Goal: Task Accomplishment & Management: Complete application form

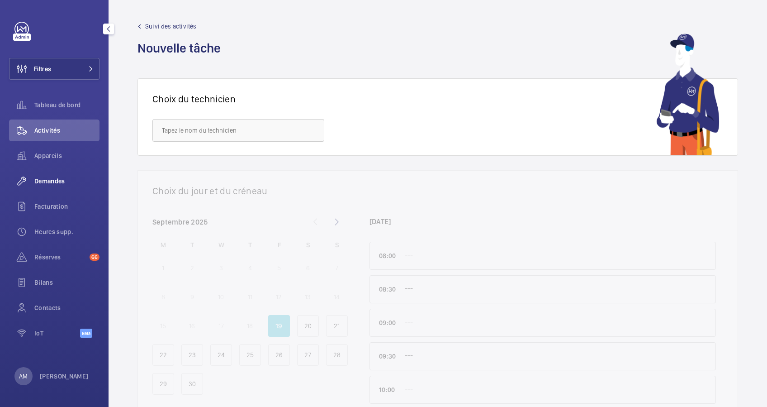
click at [58, 180] on span "Demandes" at bounding box center [66, 180] width 65 height 9
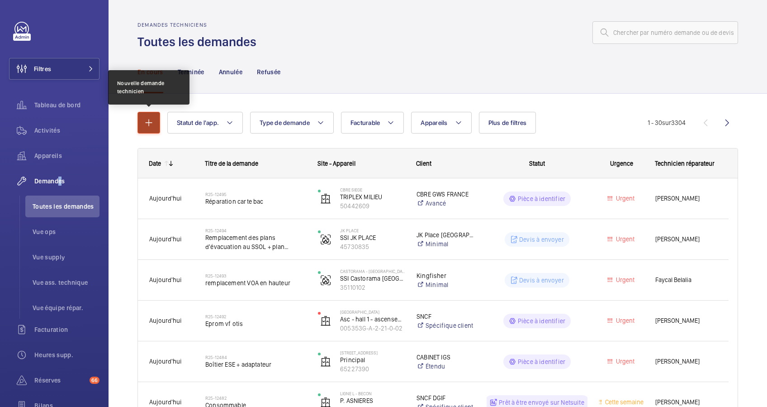
click at [145, 123] on mat-icon "button" at bounding box center [148, 122] width 11 height 11
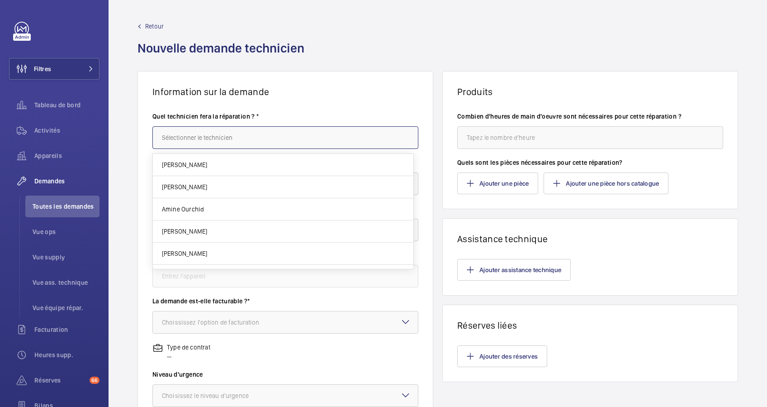
click at [297, 138] on input "text" at bounding box center [285, 137] width 266 height 23
click at [204, 158] on mat-option "Amine Ourchid" at bounding box center [283, 165] width 261 height 22
type input "Amine Ourchid"
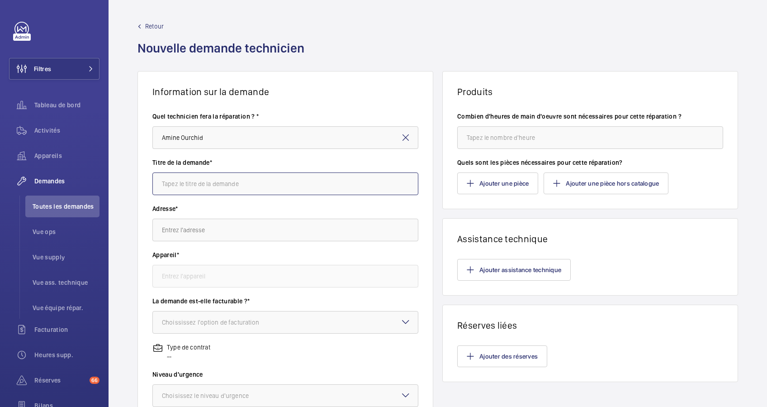
click at [217, 185] on input "text" at bounding box center [285, 183] width 266 height 23
type input "Remplacement Onduleur"
click at [202, 231] on input "text" at bounding box center [285, 229] width 266 height 23
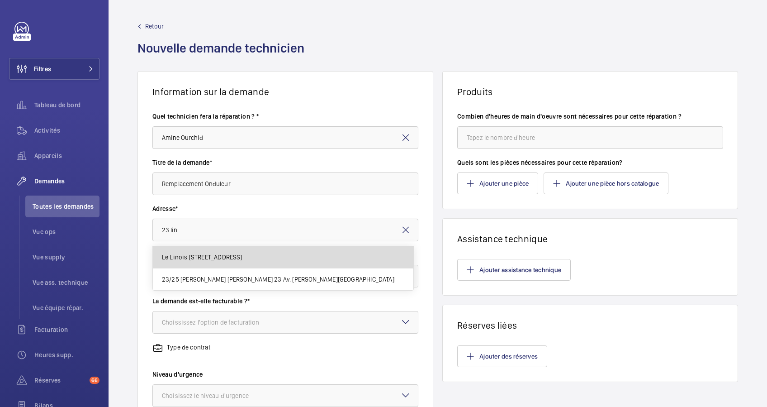
click at [213, 252] on span "Le Linois 23 Rue Linois, 75015 PARIS" at bounding box center [202, 256] width 81 height 9
type input "Le Linois 23 Rue Linois, 75015 PARIS"
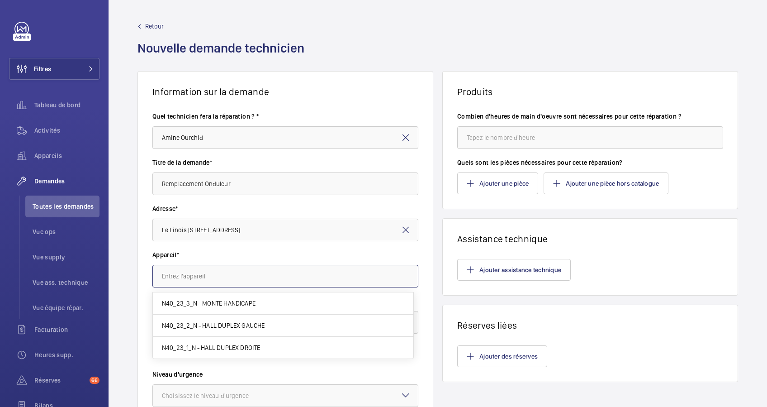
click at [217, 278] on input "text" at bounding box center [285, 276] width 266 height 23
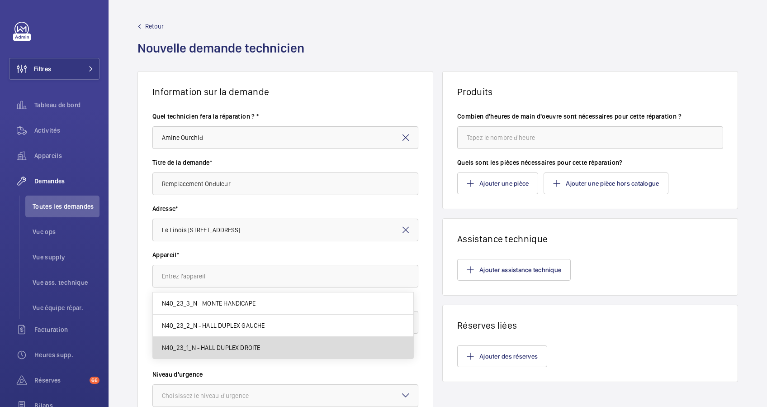
click at [186, 347] on span "N40_23_1_N - HALL DUPLEX DROITE" at bounding box center [211, 347] width 99 height 9
type input "N40_23_1_N - HALL DUPLEX DROITE"
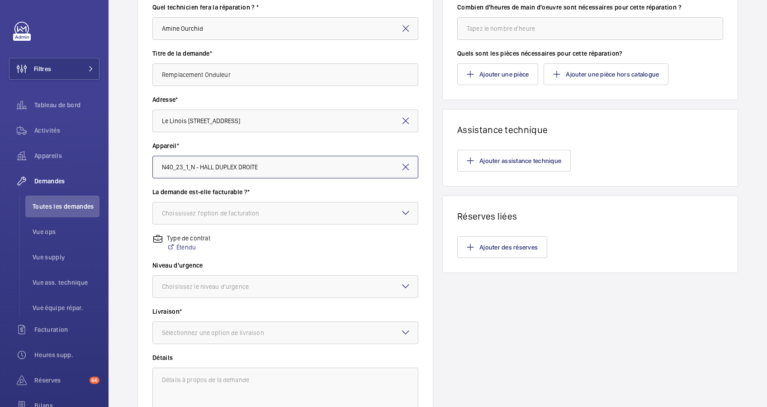
scroll to position [120, 0]
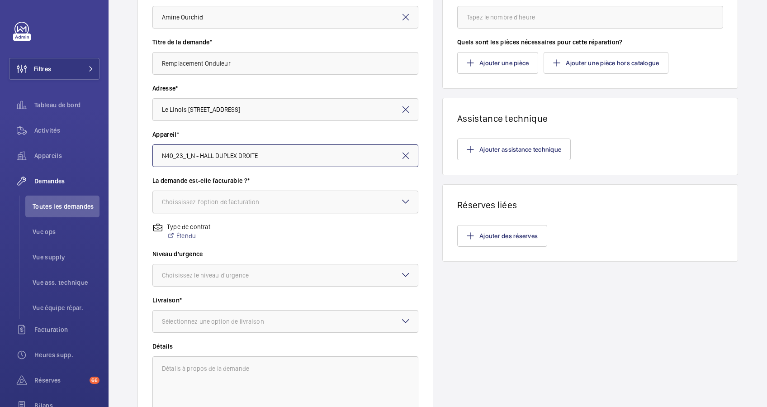
click at [268, 198] on div "Choississez l'option de facturation" at bounding box center [222, 201] width 120 height 9
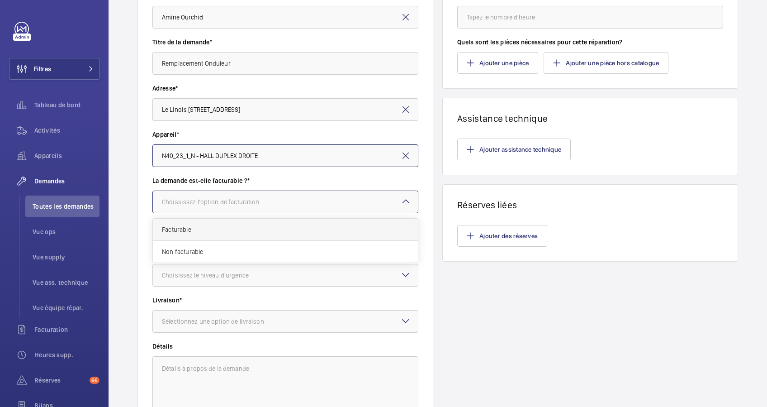
click at [237, 231] on span "Facturable" at bounding box center [285, 229] width 247 height 9
click at [268, 199] on div at bounding box center [285, 202] width 265 height 22
click at [248, 228] on span "Facturable" at bounding box center [282, 229] width 240 height 9
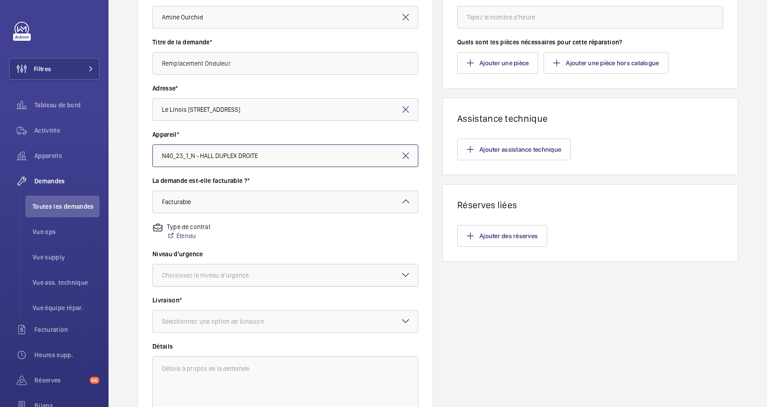
click at [243, 279] on div "Choisissez le niveau d'urgence" at bounding box center [216, 274] width 109 height 9
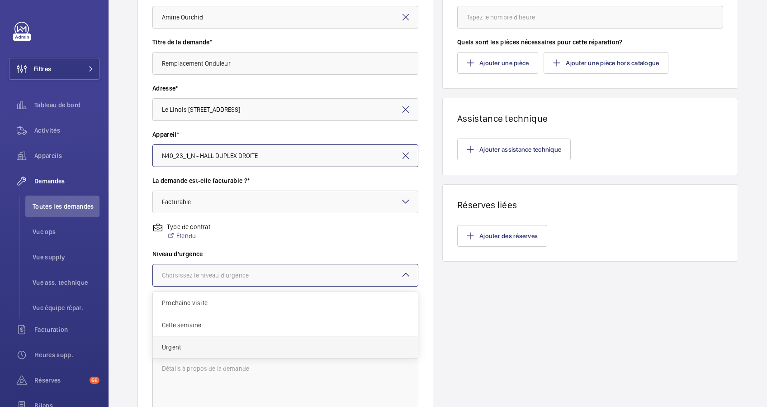
click at [212, 337] on div "Urgent" at bounding box center [285, 347] width 265 height 22
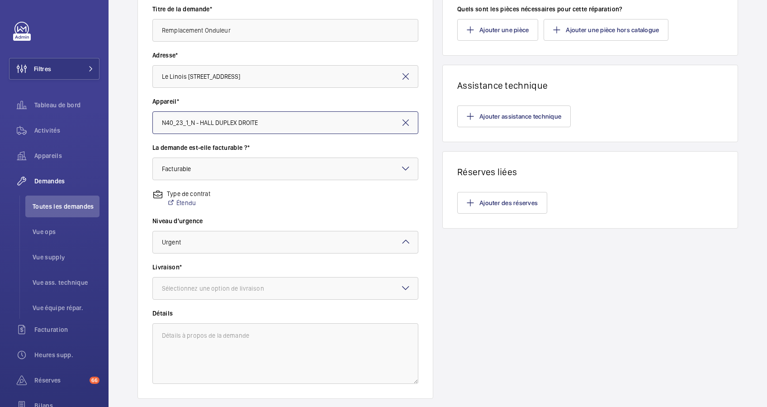
scroll to position [181, 0]
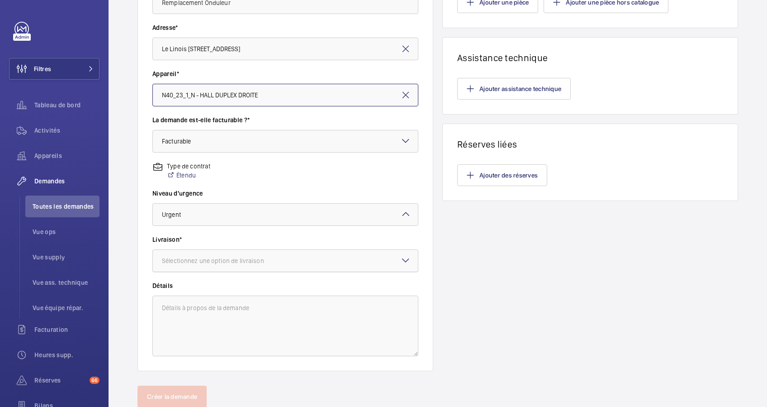
click at [329, 260] on div at bounding box center [285, 261] width 265 height 22
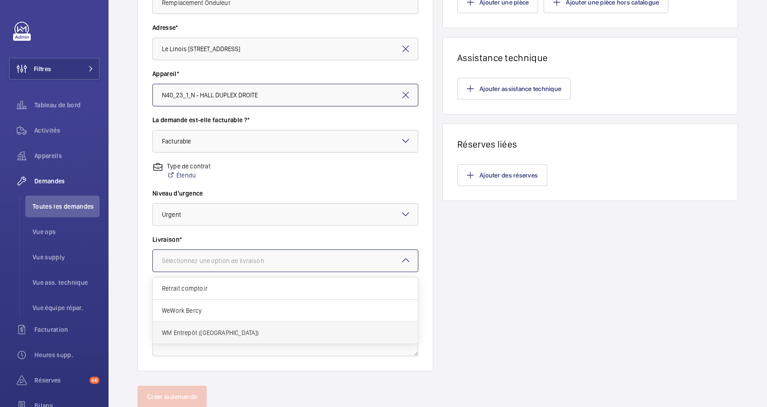
click at [213, 328] on span "WM Entrepôt (Nanterre)" at bounding box center [285, 332] width 247 height 9
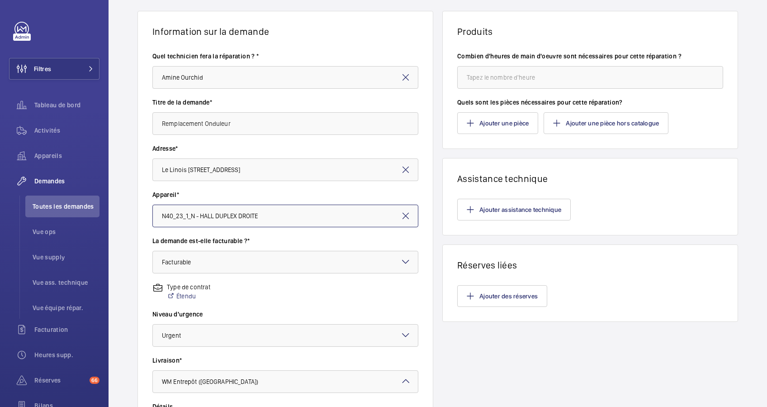
scroll to position [120, 0]
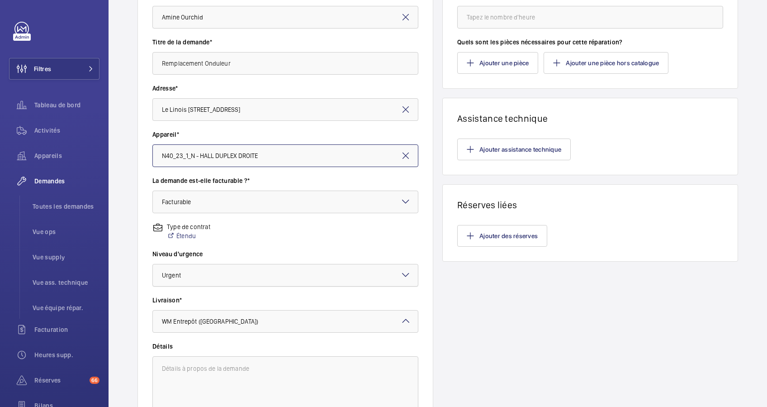
click at [355, 269] on div at bounding box center [285, 275] width 265 height 22
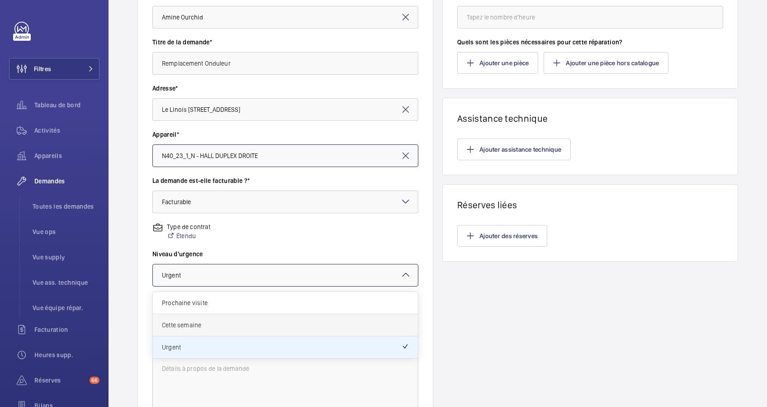
click at [201, 324] on span "Cette semaine" at bounding box center [285, 324] width 247 height 9
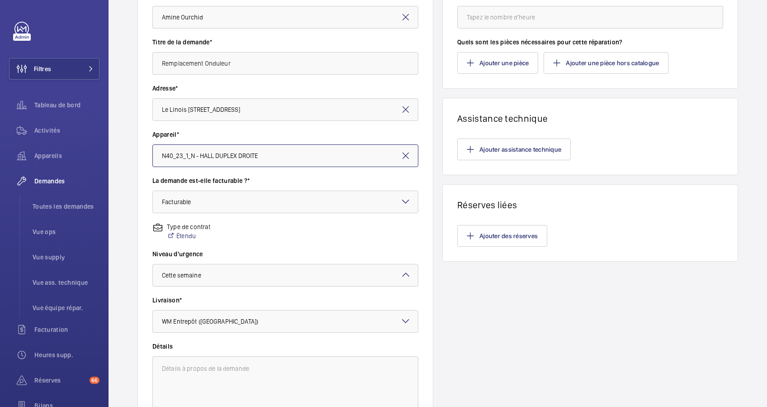
scroll to position [60, 0]
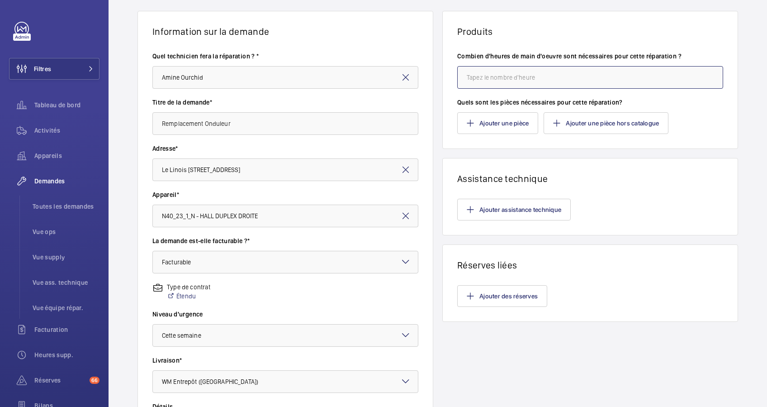
click at [520, 76] on input "number" at bounding box center [590, 77] width 266 height 23
click at [521, 123] on button "Ajouter une pièce" at bounding box center [497, 123] width 81 height 22
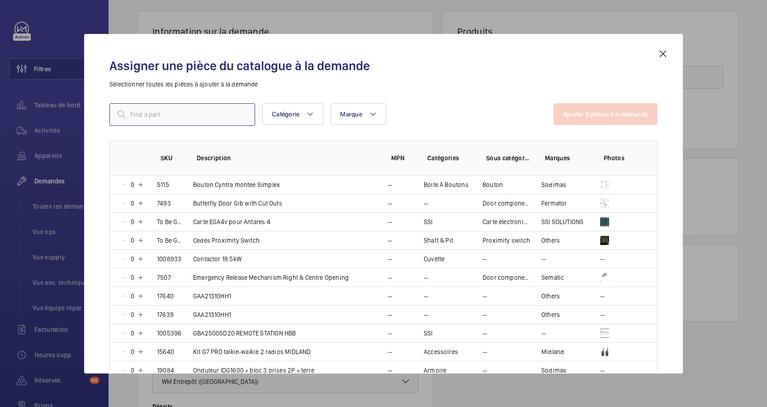
click at [133, 112] on input "text" at bounding box center [182, 114] width 146 height 23
type input "O"
click at [161, 111] on input "text" at bounding box center [182, 114] width 146 height 23
click at [659, 49] on mat-icon at bounding box center [663, 53] width 11 height 11
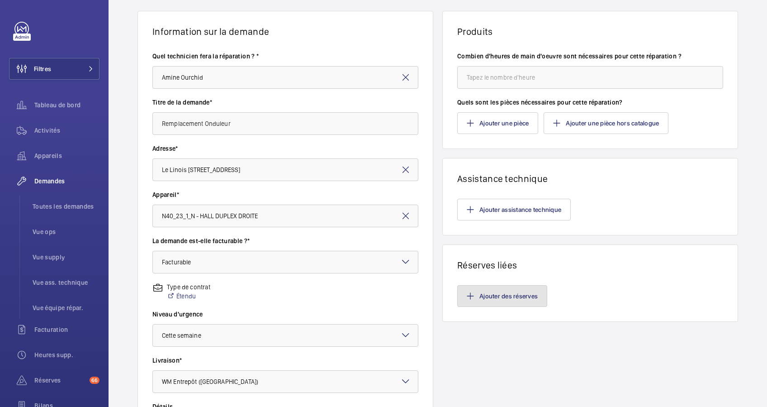
click at [491, 297] on button "Ajouter des réserves" at bounding box center [502, 296] width 90 height 22
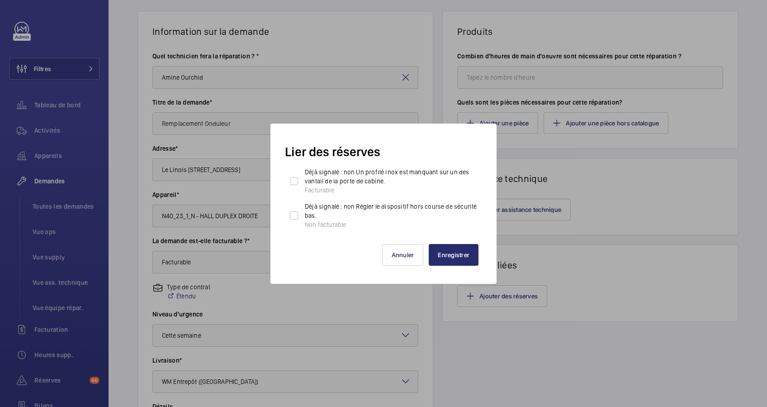
click at [430, 93] on div at bounding box center [383, 203] width 767 height 407
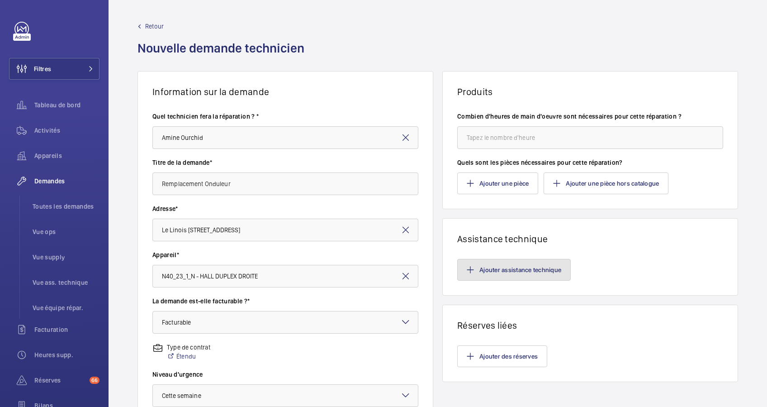
click at [484, 270] on button "Ajouter assistance technique" at bounding box center [514, 270] width 114 height 22
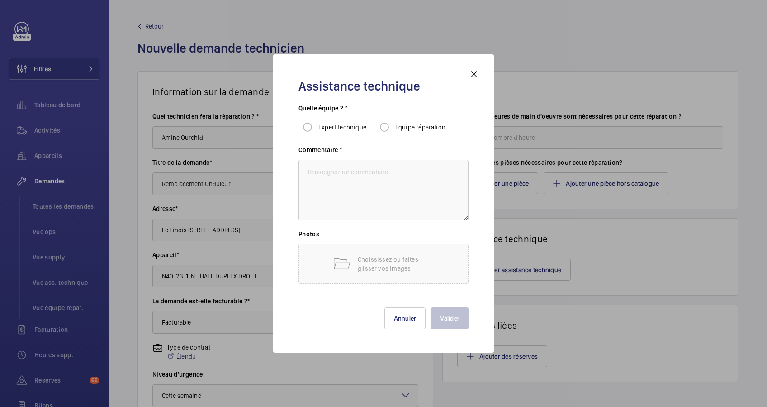
click at [479, 77] on mat-icon at bounding box center [474, 74] width 11 height 11
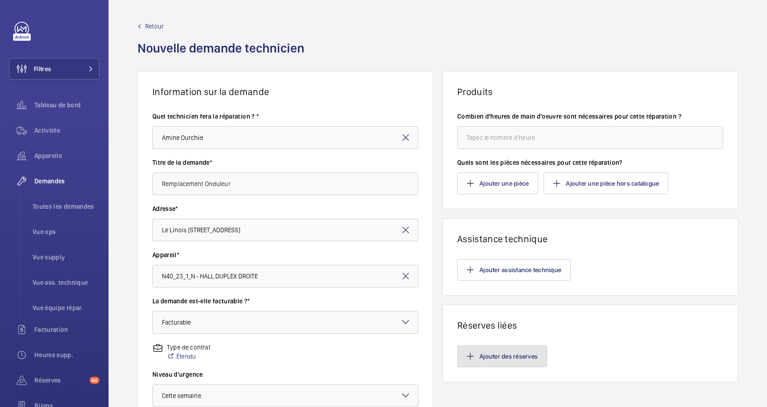
click at [476, 350] on button "Ajouter des réserves" at bounding box center [502, 356] width 90 height 22
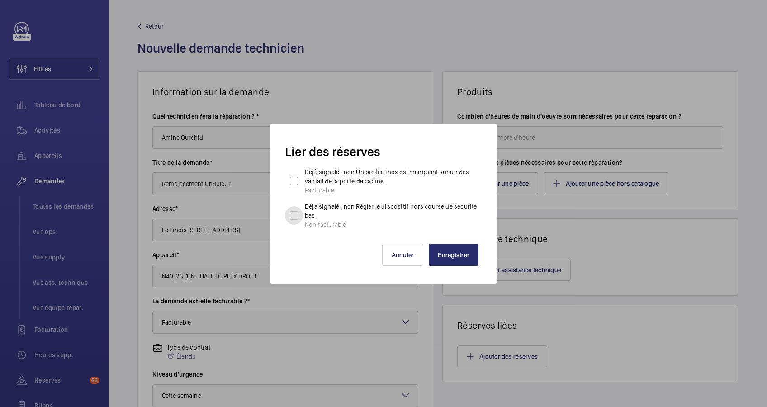
click at [293, 210] on input "Déjà signalé : non Régler le dispositif hors course de sécurité bas. Non factur…" at bounding box center [294, 215] width 18 height 18
checkbox input "true"
click at [295, 179] on input "Déjà signalé : non Un profilé inox est manquant sur un des vantail de la porte …" at bounding box center [294, 181] width 18 height 18
checkbox input "true"
click at [456, 251] on button "Enregistrer" at bounding box center [454, 255] width 50 height 22
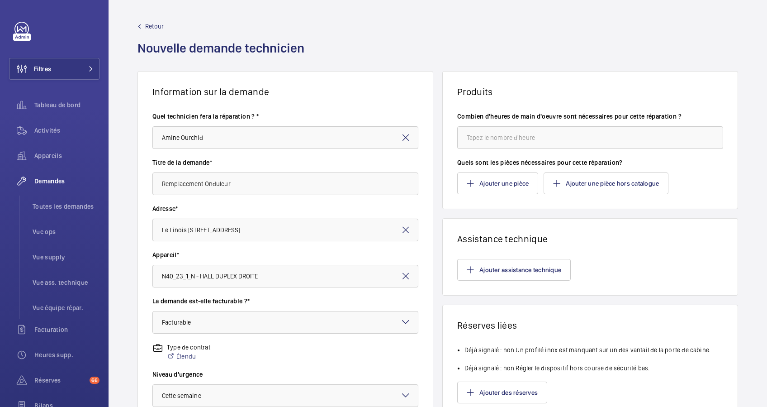
scroll to position [60, 0]
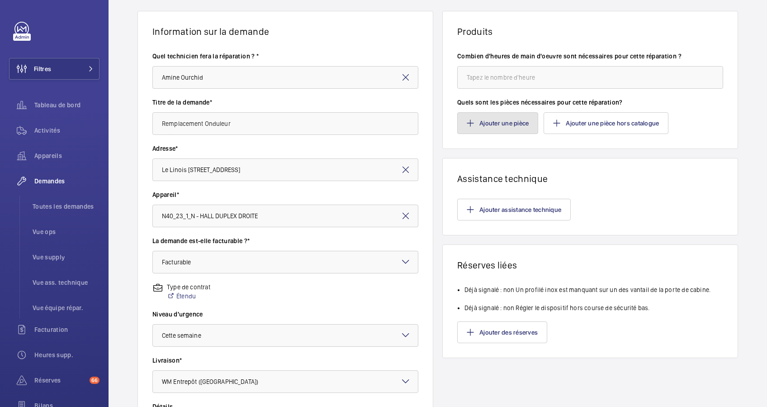
click at [508, 122] on button "Ajouter une pièce" at bounding box center [497, 123] width 81 height 22
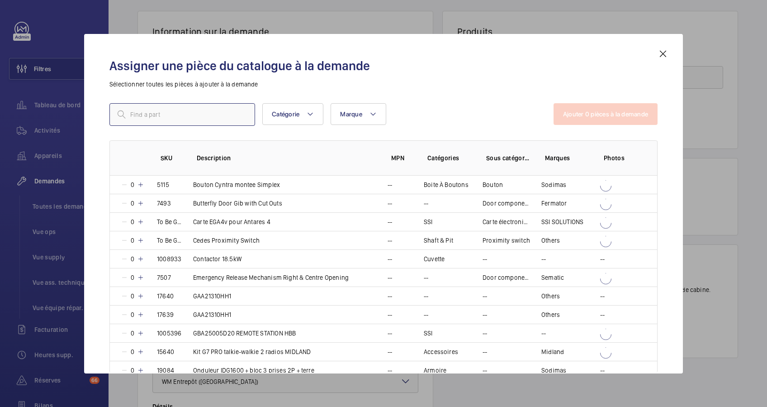
click at [158, 111] on input "text" at bounding box center [182, 114] width 146 height 23
paste input "Onduleur 220 V - 800 VA"
click at [207, 114] on input "Onduleur 220 V - 800 VA" at bounding box center [182, 114] width 146 height 23
type input "Onduleur 220 V - 800 VA"
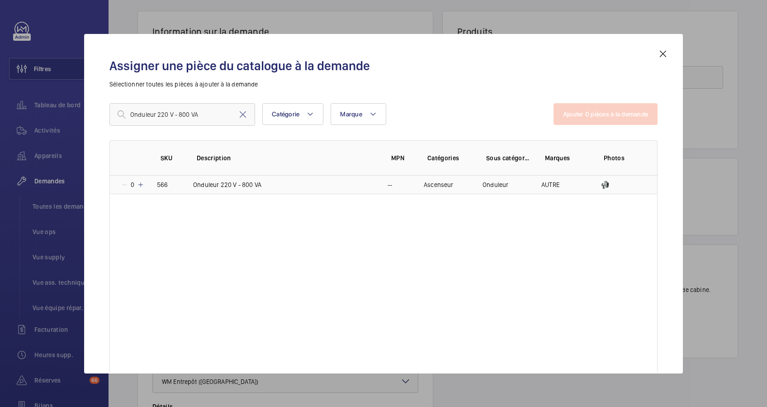
click at [144, 180] on td "0" at bounding box center [128, 185] width 36 height 19
click at [568, 114] on button "Ajouter 1 pièces à la demande" at bounding box center [606, 114] width 103 height 22
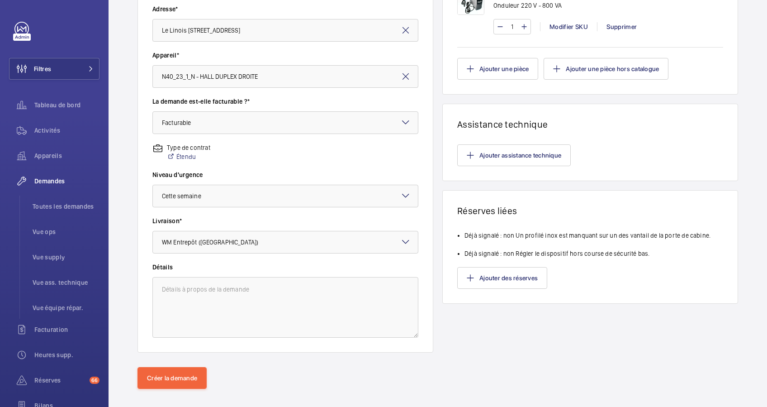
scroll to position [210, 0]
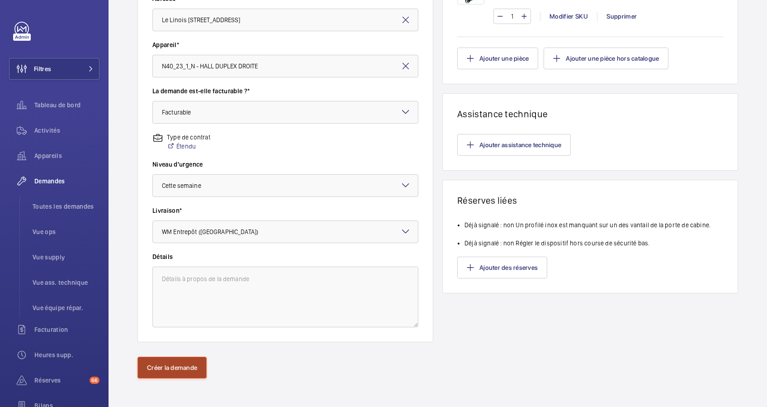
click at [194, 363] on button "Créer la demande" at bounding box center [172, 367] width 69 height 22
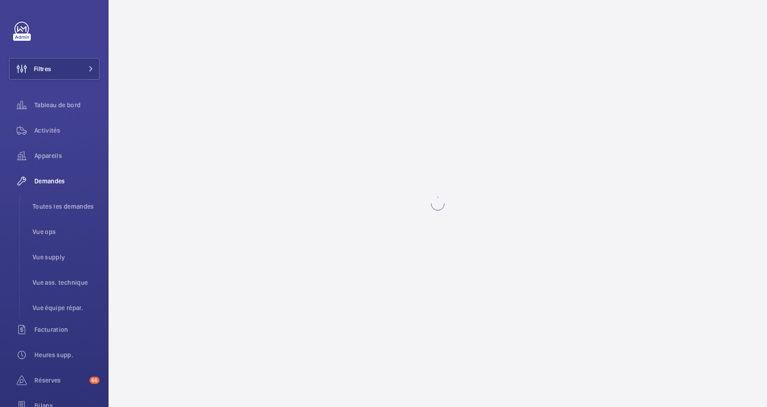
scroll to position [0, 0]
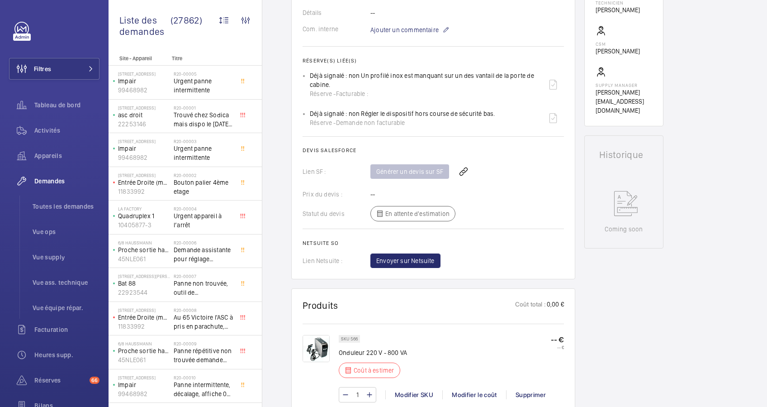
scroll to position [301, 0]
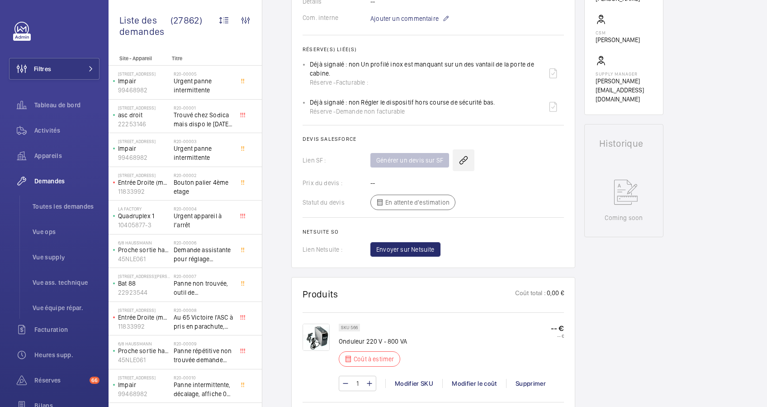
click at [456, 159] on wm-front-icon-button at bounding box center [464, 160] width 22 height 22
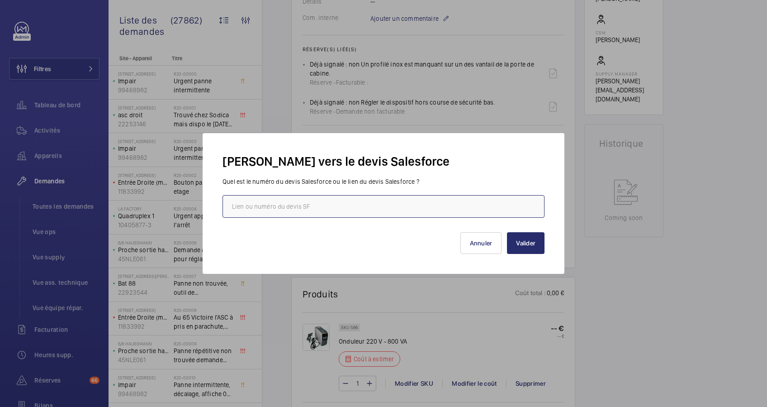
paste input "https://wemaintain.lightning.force.com/lightning/r/Quote/0Q0SZ000005Fwwr0AC/view"
type input "https://wemaintain.lightning.force.com/lightning/r/Quote/0Q0SZ000005Fwwr0AC/view"
click at [527, 243] on button "Valider" at bounding box center [526, 243] width 38 height 22
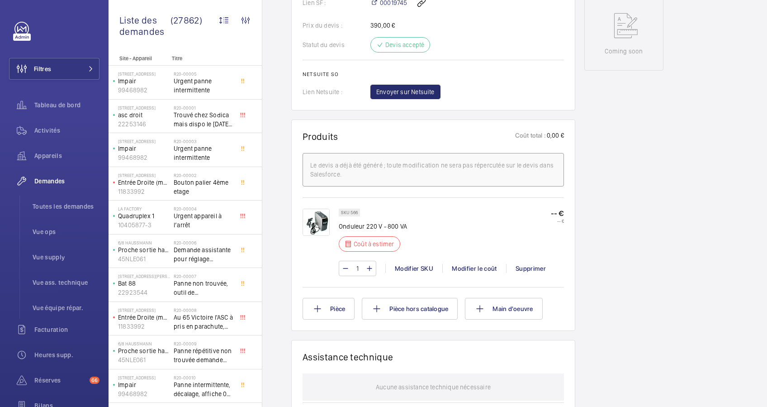
scroll to position [509, 0]
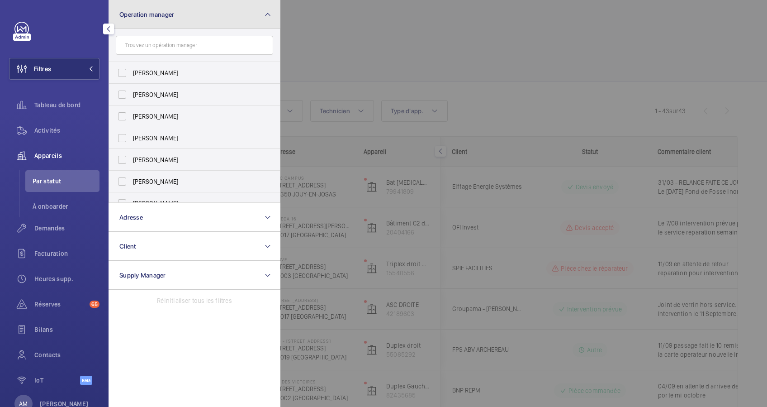
click at [230, 16] on button "Operation manager" at bounding box center [195, 14] width 172 height 29
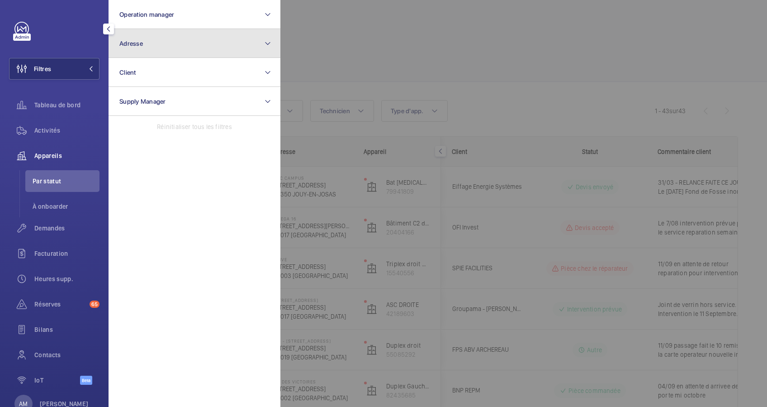
click at [178, 43] on button "Adresse" at bounding box center [195, 43] width 172 height 29
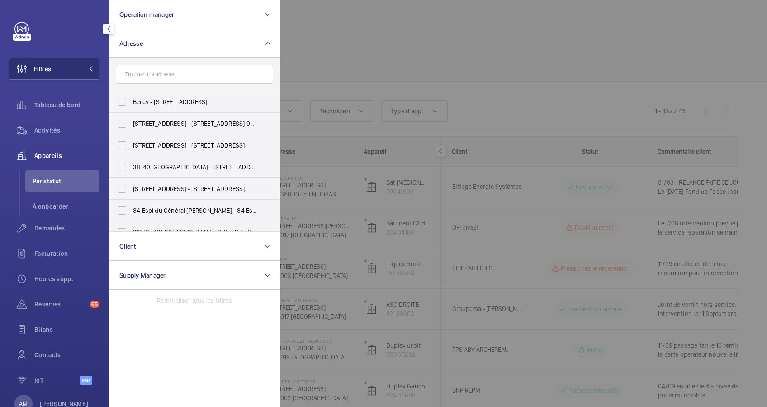
click at [170, 78] on input "text" at bounding box center [194, 74] width 157 height 19
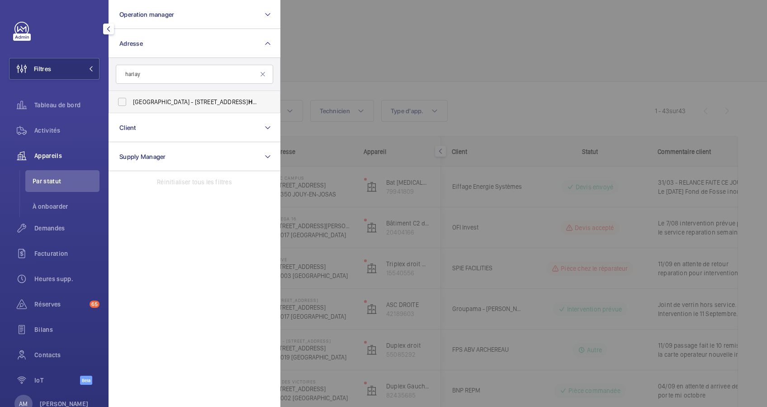
type input "harlay"
click at [144, 102] on span "Maison du Barreau - 2-4 Rue de Harlay , 75001 PARIS, PARIS 75001" at bounding box center [195, 101] width 124 height 9
click at [131, 102] on input "Maison du Barreau - 2-4 Rue de Harlay , 75001 PARIS, PARIS 75001" at bounding box center [122, 102] width 18 height 18
checkbox input "true"
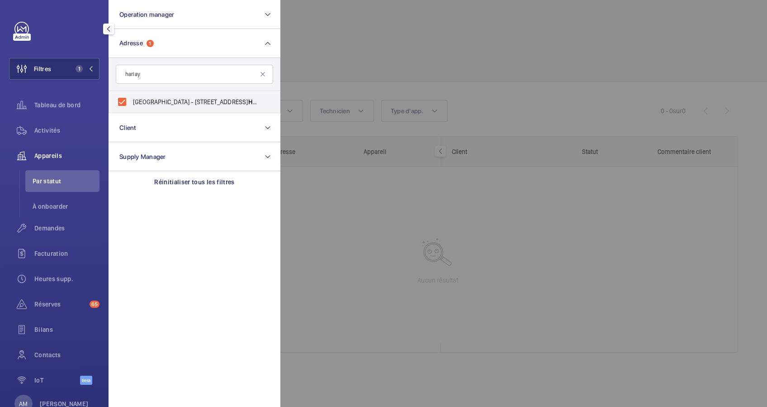
click at [386, 39] on div at bounding box center [663, 203] width 767 height 407
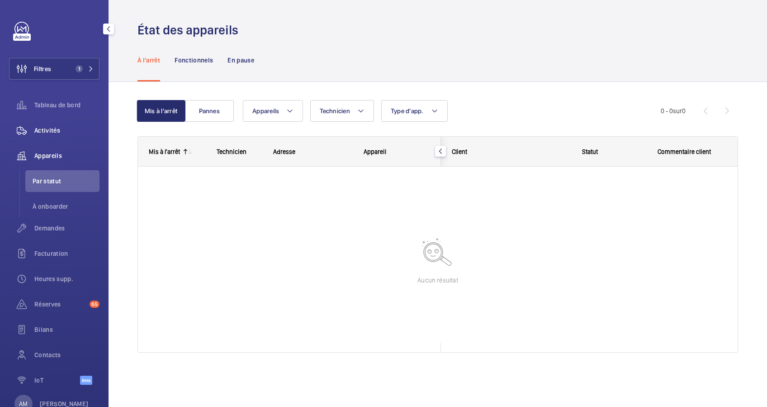
click at [51, 133] on span "Activités" at bounding box center [66, 130] width 65 height 9
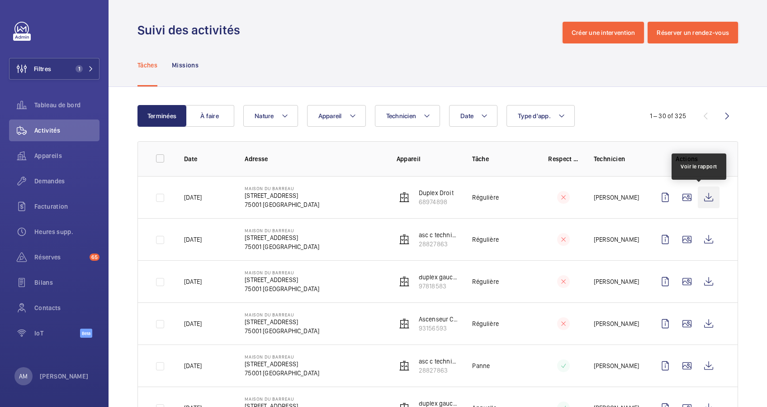
click at [698, 198] on wm-front-icon-button at bounding box center [709, 197] width 22 height 22
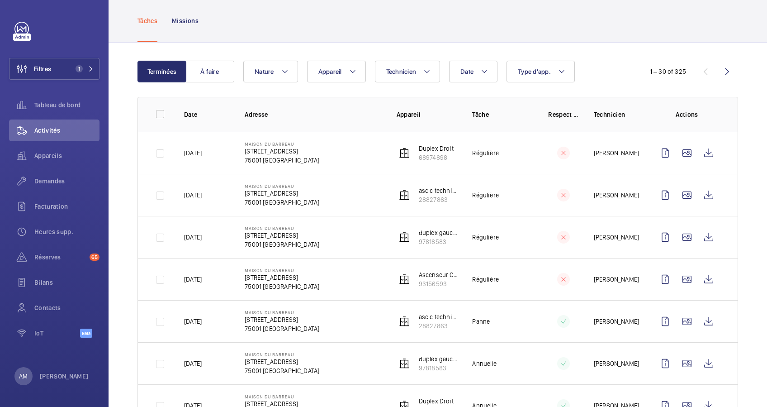
scroll to position [60, 0]
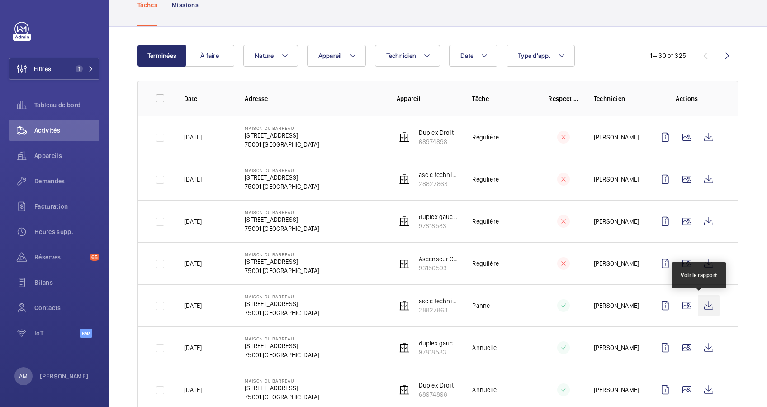
click at [698, 304] on wm-front-icon-button at bounding box center [709, 305] width 22 height 22
drag, startPoint x: 78, startPoint y: 69, endPoint x: 105, endPoint y: 62, distance: 28.4
click at [89, 66] on span "1" at bounding box center [83, 68] width 22 height 7
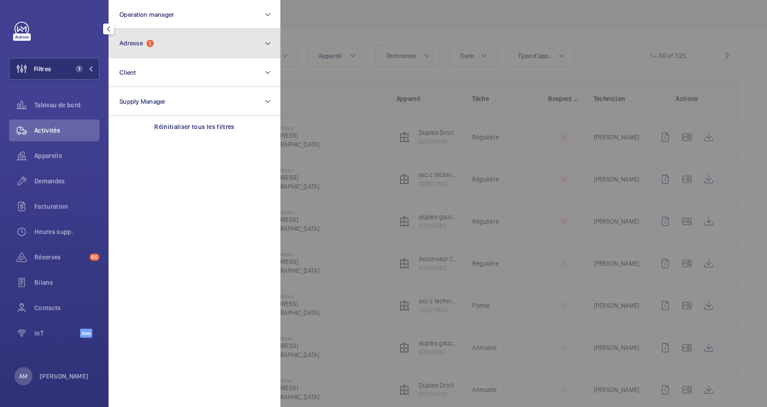
click at [153, 43] on span "1" at bounding box center [150, 43] width 7 height 7
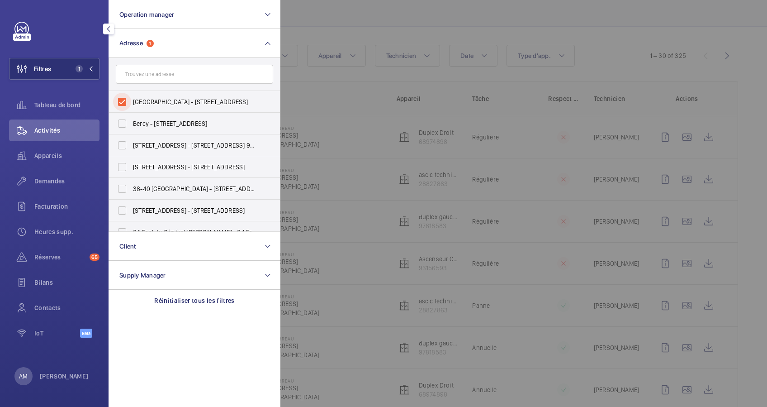
drag, startPoint x: 117, startPoint y: 100, endPoint x: 145, endPoint y: 77, distance: 35.7
click at [122, 98] on input "Maison du Barreau - 2-4 Rue de Harlay, 75001 PARIS, PARIS 75001" at bounding box center [122, 102] width 18 height 18
checkbox input "false"
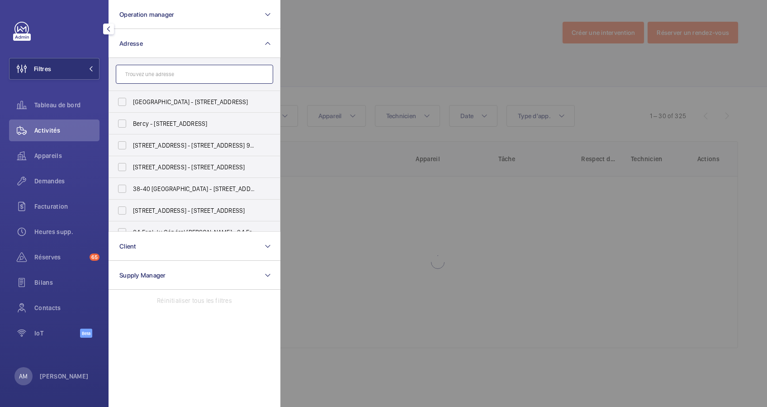
click at [149, 72] on input "text" at bounding box center [194, 74] width 157 height 19
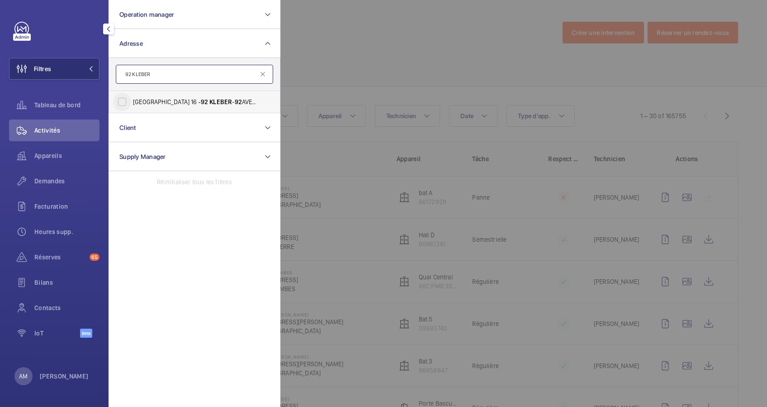
type input "92 KLEBER"
click at [114, 101] on input "PARIS 16 ‐ 92 KLEBER - 92 AVENUE KLEBER , PARIS 75116" at bounding box center [122, 102] width 18 height 18
checkbox input "true"
click at [52, 181] on span "Demandes" at bounding box center [66, 180] width 65 height 9
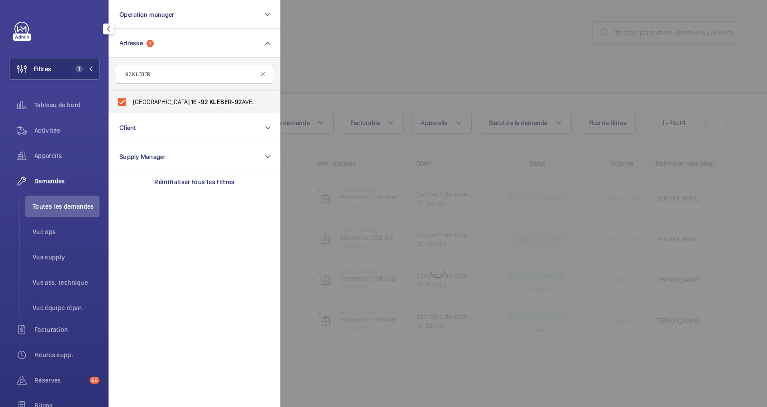
click at [337, 63] on div at bounding box center [663, 203] width 767 height 407
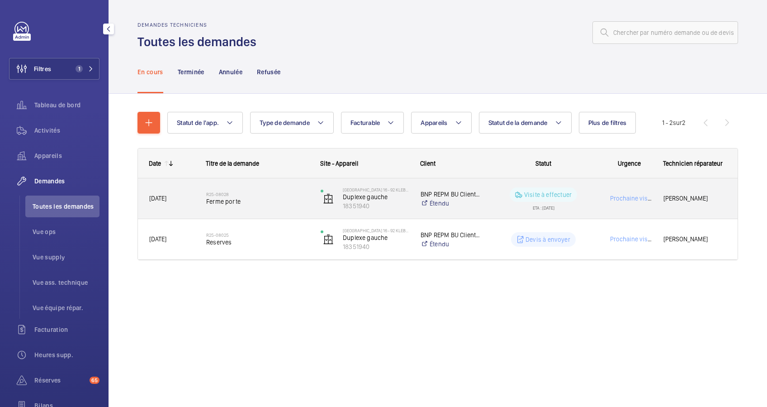
click at [283, 191] on h2 "R25-08028" at bounding box center [257, 193] width 103 height 5
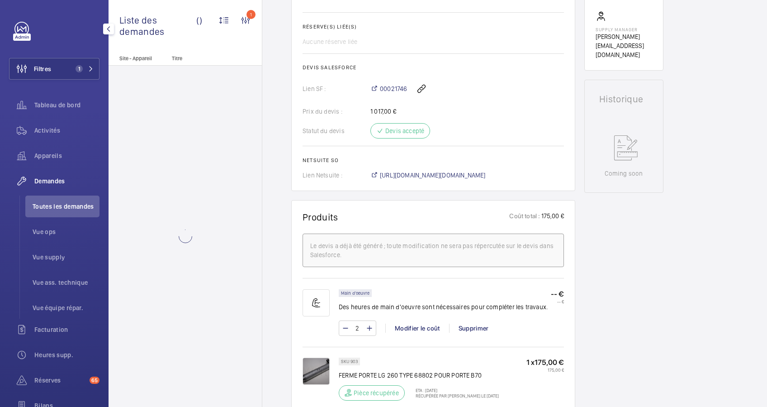
scroll to position [362, 0]
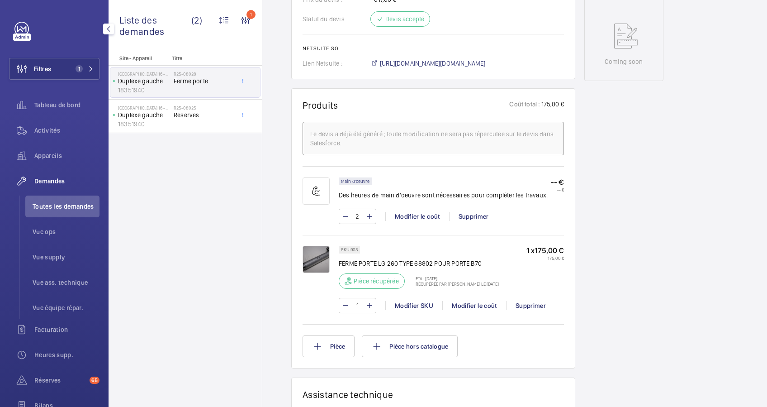
scroll to position [482, 0]
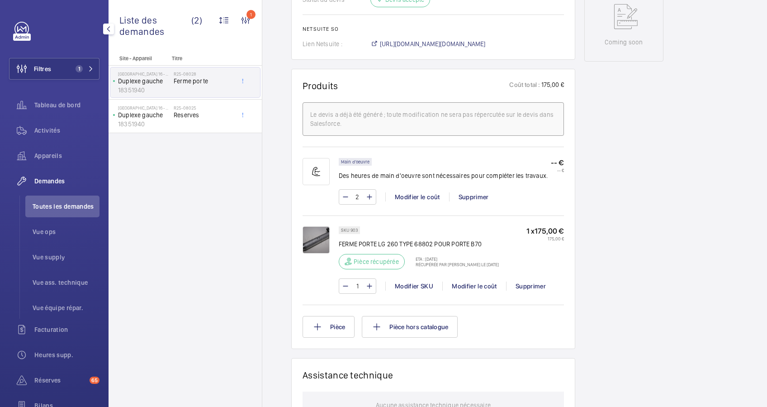
click at [319, 252] on img at bounding box center [316, 239] width 27 height 27
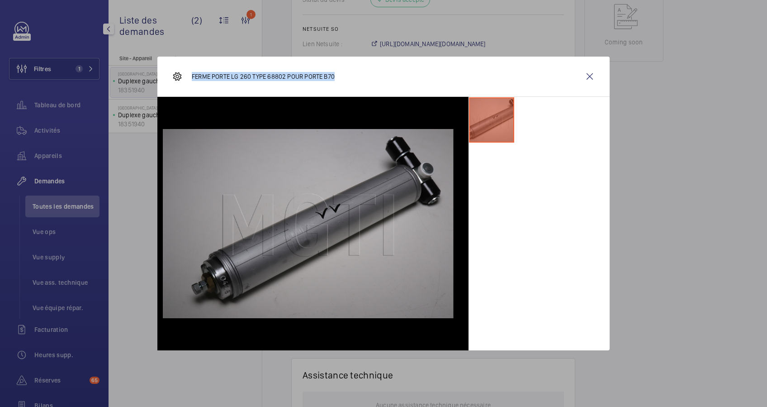
drag, startPoint x: 345, startPoint y: 74, endPoint x: 193, endPoint y: 76, distance: 152.0
click at [193, 76] on div "FERME PORTE LG 260 TYPE 68802 POUR PORTE B70" at bounding box center [383, 77] width 452 height 40
copy p "FERME PORTE LG 260 TYPE 68802 POUR PORTE B70"
click at [584, 73] on wm-front-icon-button at bounding box center [590, 77] width 22 height 22
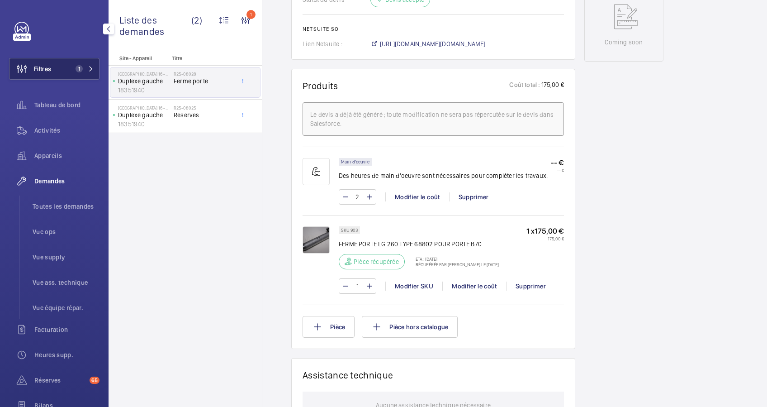
click at [44, 69] on span "Filtres" at bounding box center [42, 68] width 17 height 9
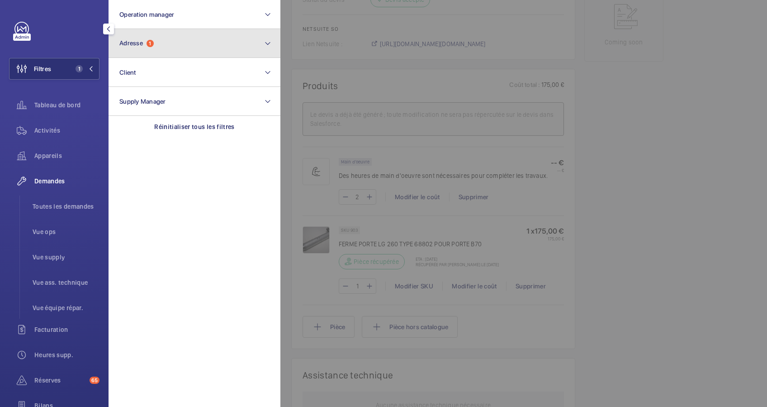
click at [150, 47] on span "1" at bounding box center [150, 43] width 7 height 7
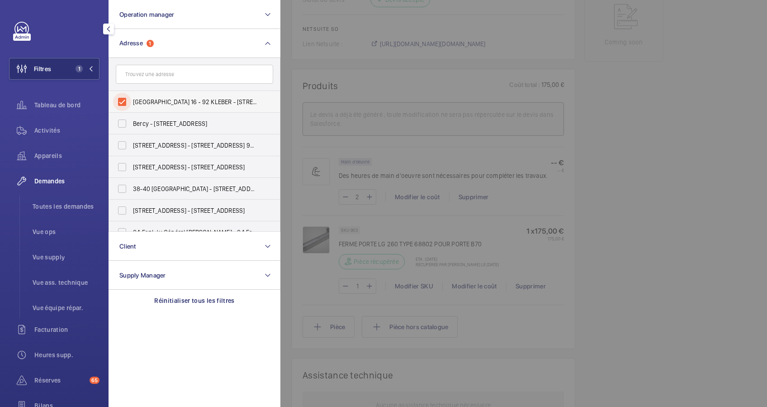
click at [121, 97] on input "PARIS 16 ‐ 92 KLEBER - 92 AVENUE KLEBER, PARIS 75116" at bounding box center [122, 102] width 18 height 18
checkbox input "false"
click at [148, 76] on input "text" at bounding box center [194, 74] width 157 height 19
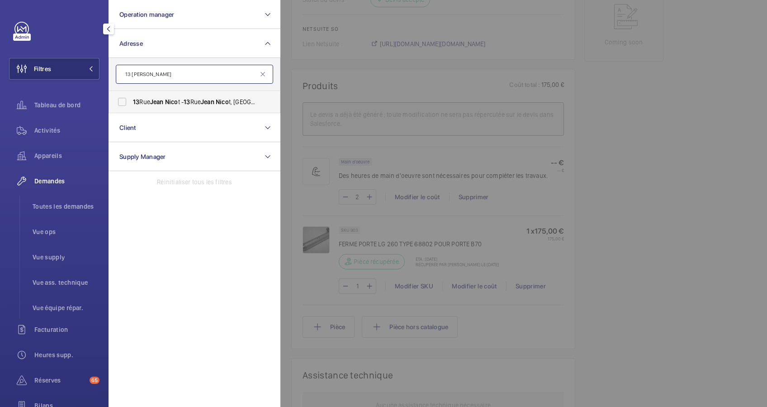
type input "13 JEan nico"
click at [133, 100] on span "13" at bounding box center [136, 101] width 6 height 7
click at [131, 100] on input "13 Rue Jean Nico t - 13 Rue Jean Nico t, 75007 PARIS, PARIS 75007" at bounding box center [122, 102] width 18 height 18
checkbox input "true"
click at [57, 136] on div "Activités" at bounding box center [54, 130] width 90 height 22
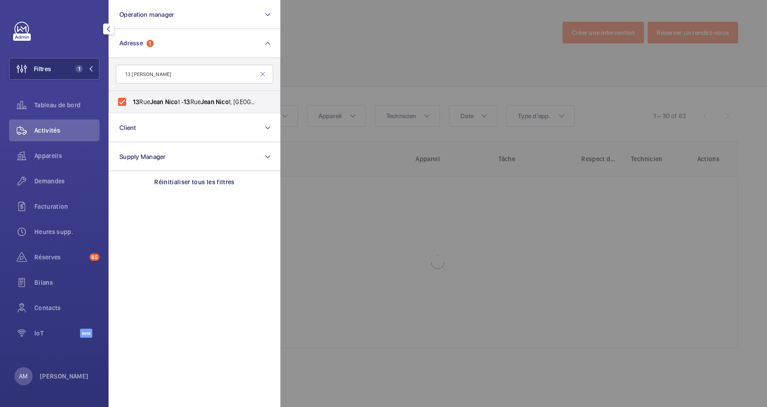
click at [327, 40] on div at bounding box center [663, 203] width 767 height 407
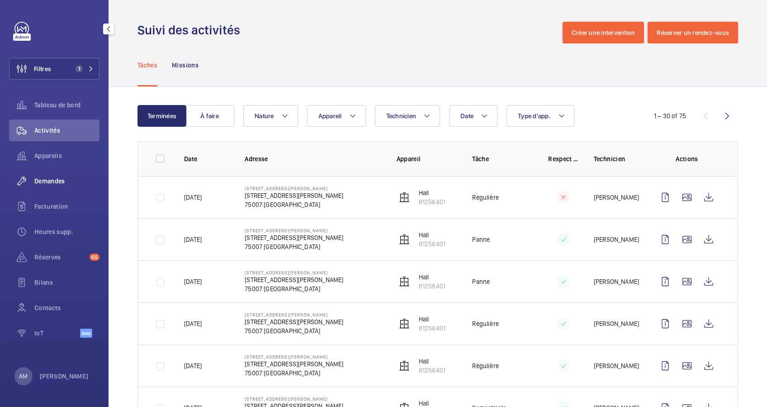
click at [44, 176] on div "Demandes" at bounding box center [54, 181] width 90 height 22
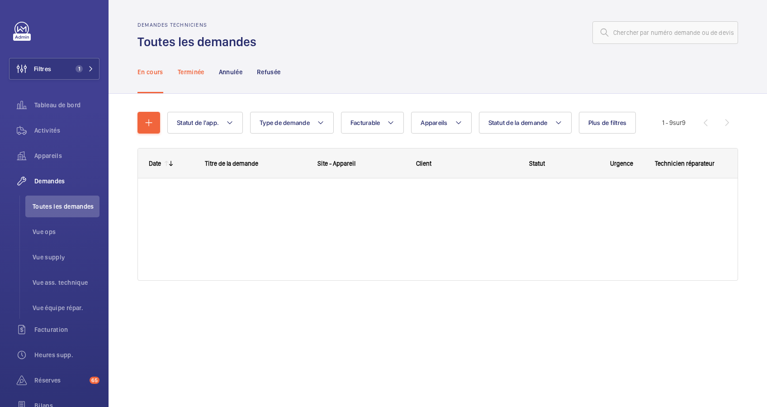
click at [197, 76] on div "Terminée" at bounding box center [191, 71] width 27 height 43
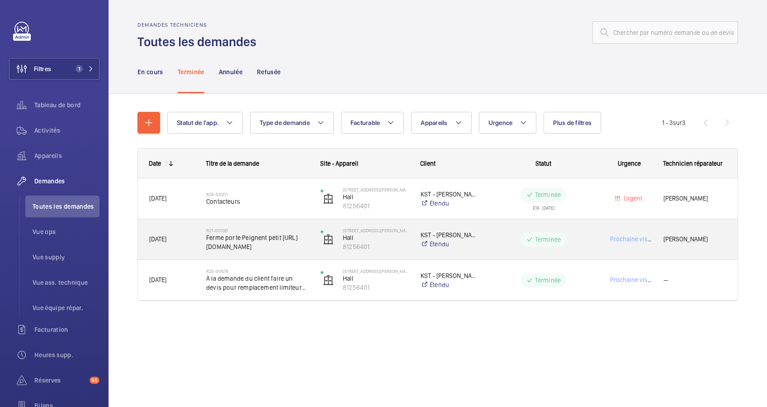
click at [291, 228] on h2 "R21-00590" at bounding box center [257, 230] width 103 height 5
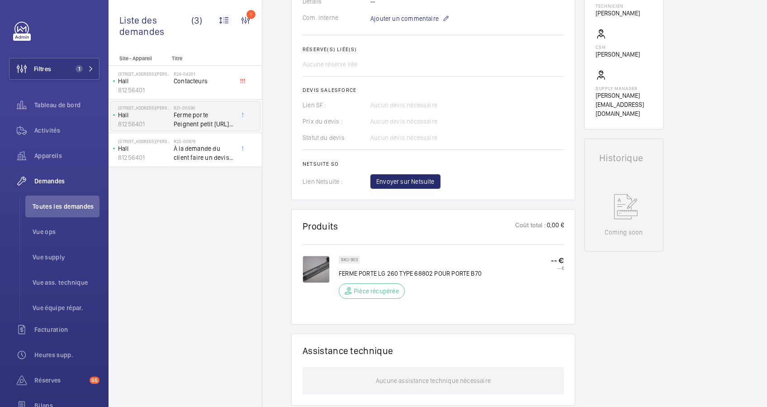
scroll to position [362, 0]
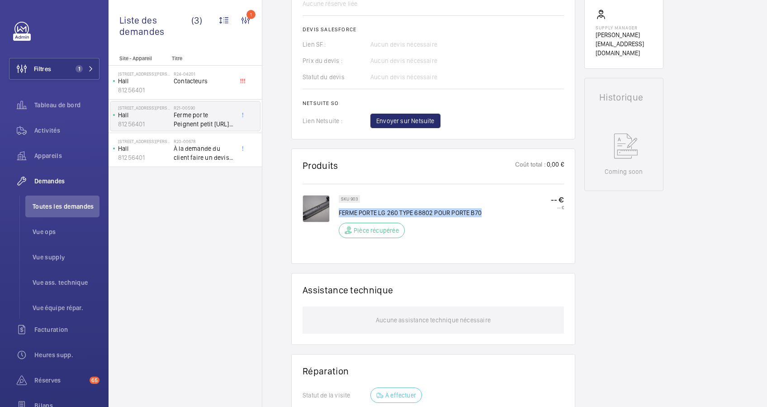
drag, startPoint x: 339, startPoint y: 270, endPoint x: 484, endPoint y: 269, distance: 144.7
click at [484, 243] on div "SKU 903 FERME PORTE LG 260 TYPE 68802 POUR PORTE B70 Pièce récupérée -- € -- €" at bounding box center [451, 219] width 225 height 48
drag, startPoint x: 484, startPoint y: 269, endPoint x: 471, endPoint y: 270, distance: 12.7
drag, startPoint x: 471, startPoint y: 270, endPoint x: 398, endPoint y: 235, distance: 81.4
click at [398, 182] on wm-front-card-header "Produits Coût total : 0,00 €" at bounding box center [433, 171] width 261 height 22
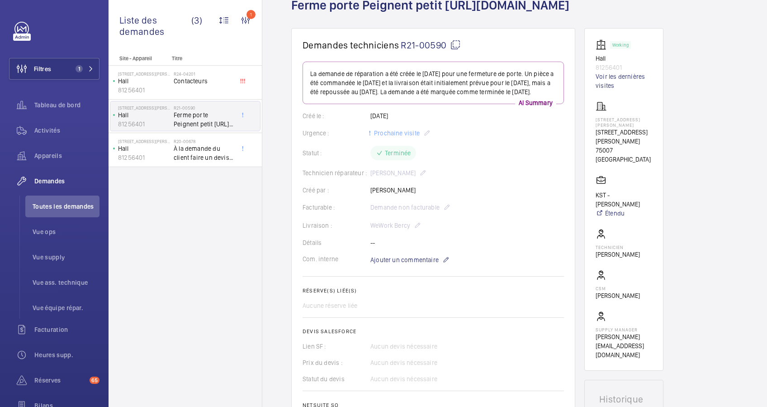
scroll to position [0, 0]
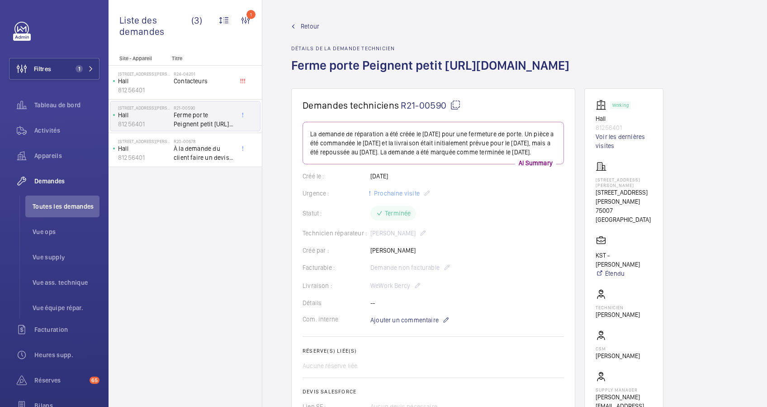
click at [304, 24] on span "Retour" at bounding box center [310, 26] width 19 height 9
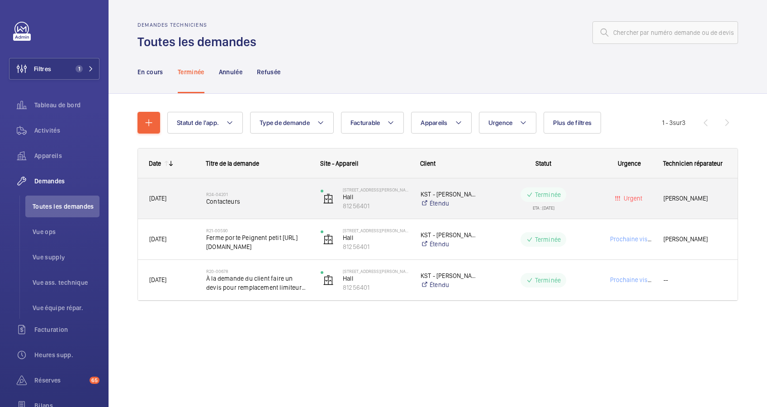
click at [267, 190] on div "R24-04201 Contacteurs" at bounding box center [257, 198] width 103 height 26
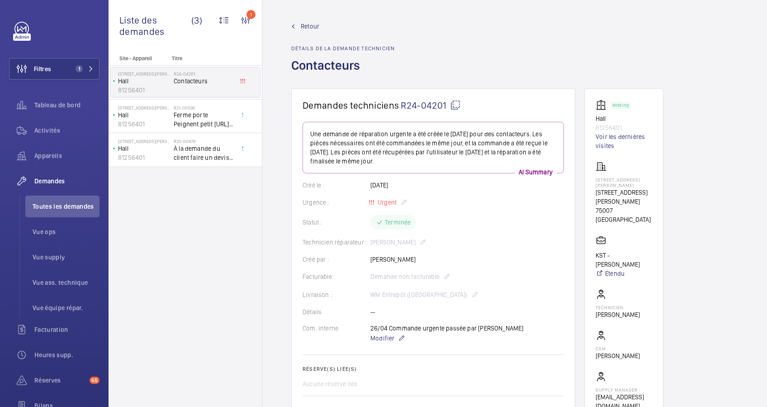
click at [303, 25] on span "Retour" at bounding box center [310, 26] width 19 height 9
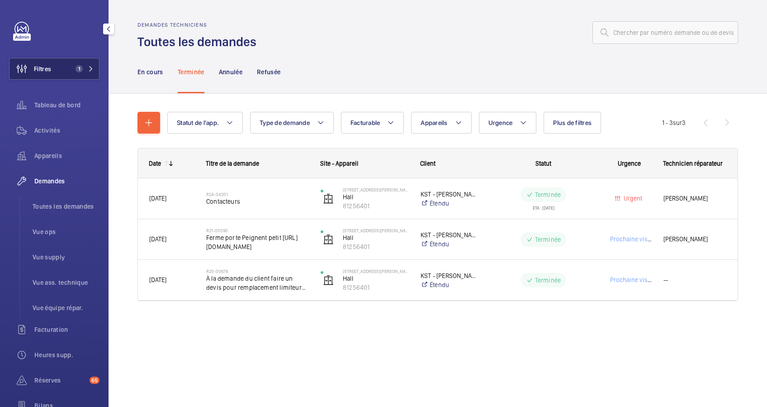
drag, startPoint x: 82, startPoint y: 63, endPoint x: 88, endPoint y: 60, distance: 6.5
click at [82, 62] on button "Filtres 1" at bounding box center [54, 69] width 90 height 22
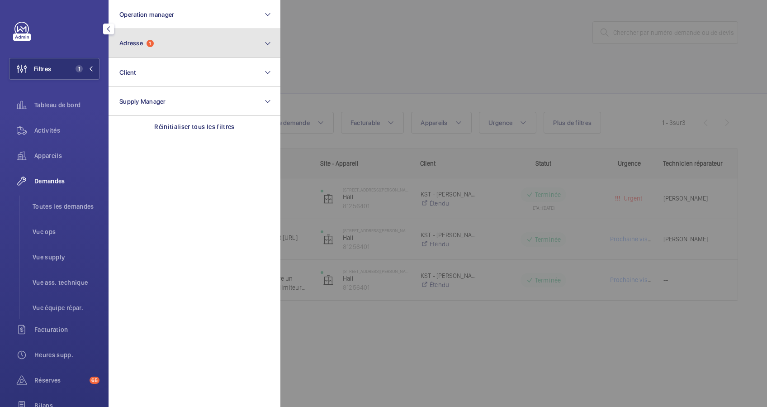
click at [149, 43] on span "1" at bounding box center [150, 43] width 7 height 7
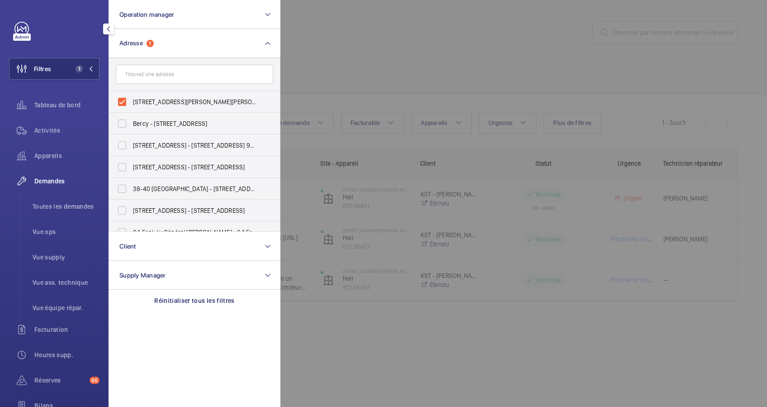
click at [344, 49] on div at bounding box center [663, 203] width 767 height 407
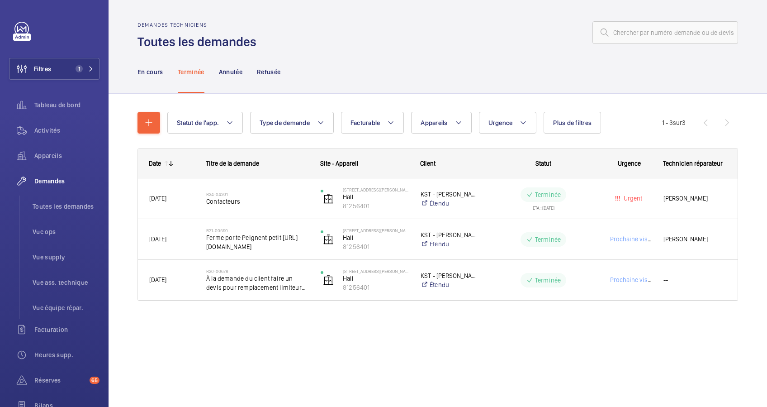
click at [151, 66] on div "En cours" at bounding box center [151, 71] width 26 height 43
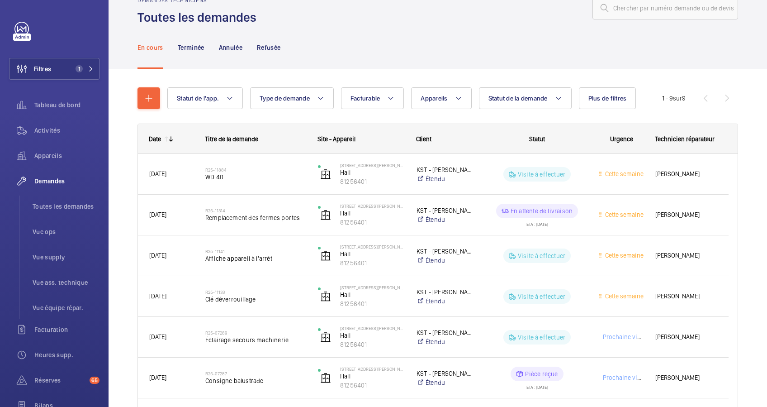
scroll to position [60, 0]
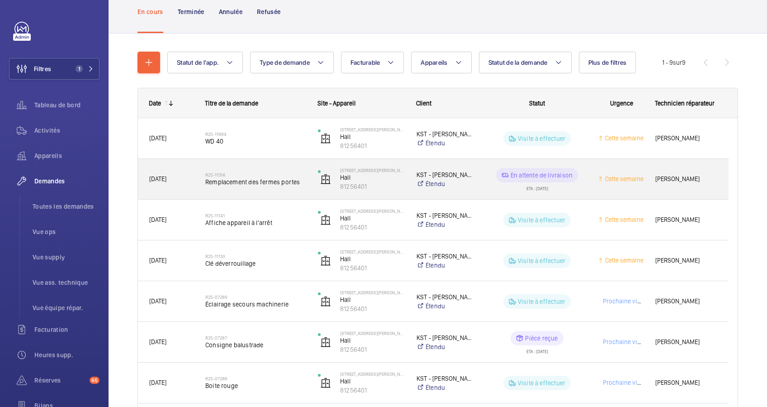
click at [275, 179] on span "Remplacement des fermes portes" at bounding box center [255, 181] width 101 height 9
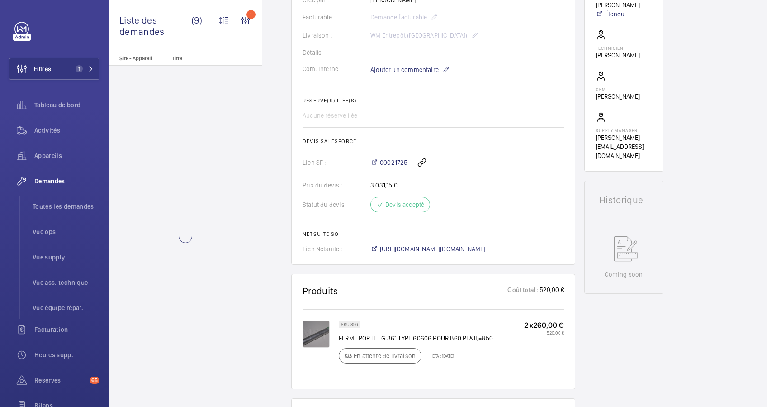
scroll to position [422, 0]
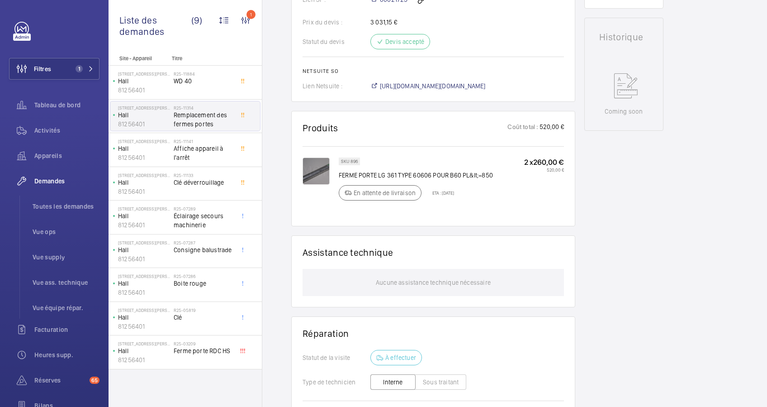
click at [326, 179] on img at bounding box center [316, 170] width 27 height 27
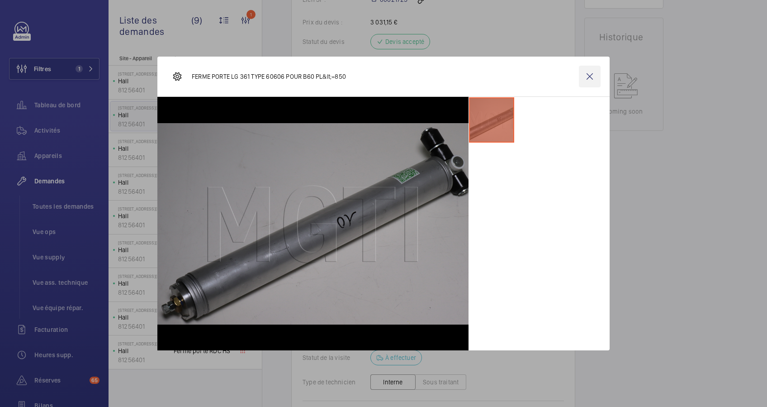
click at [592, 73] on wm-front-icon-button at bounding box center [590, 77] width 22 height 22
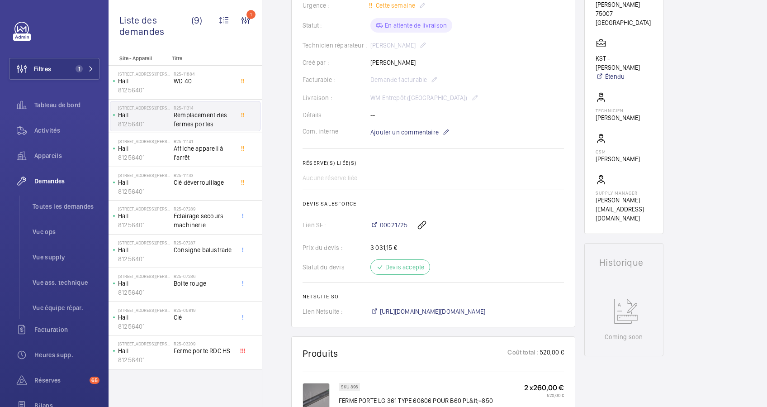
scroll to position [0, 0]
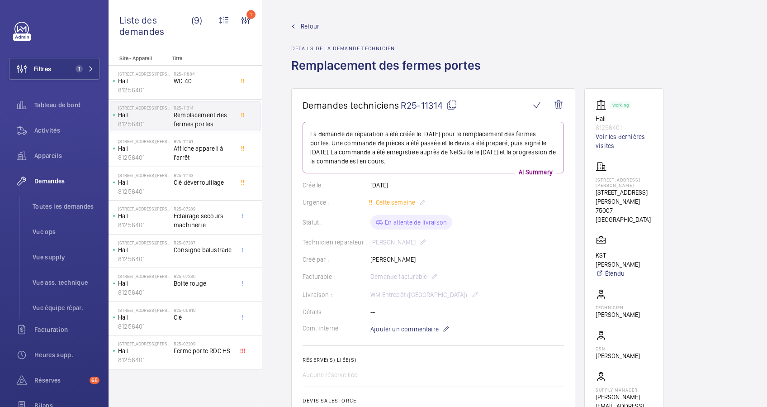
click at [303, 29] on span "Retour" at bounding box center [310, 26] width 19 height 9
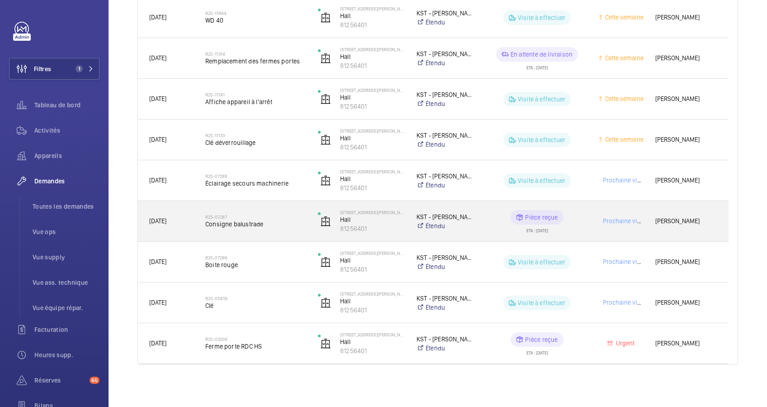
scroll to position [182, 0]
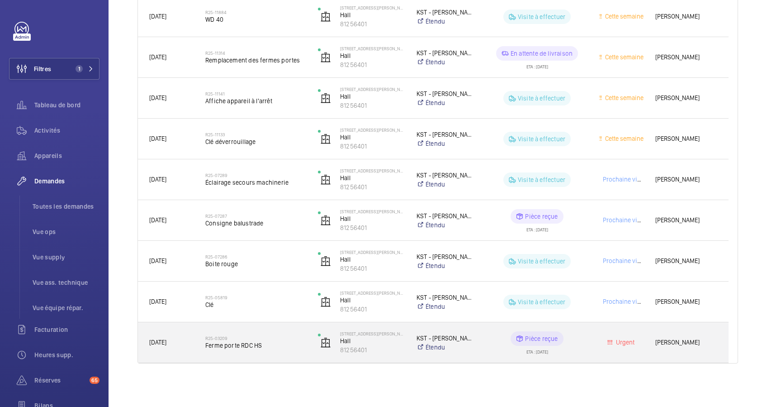
click at [294, 339] on h2 "R25-03209" at bounding box center [255, 337] width 101 height 5
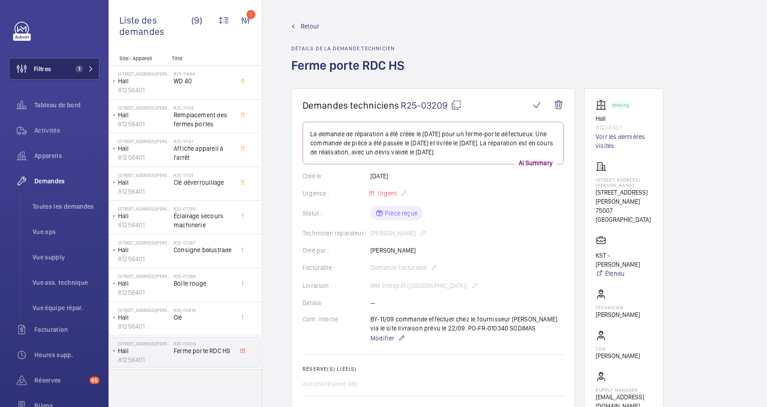
click at [88, 68] on mat-icon at bounding box center [90, 68] width 5 height 5
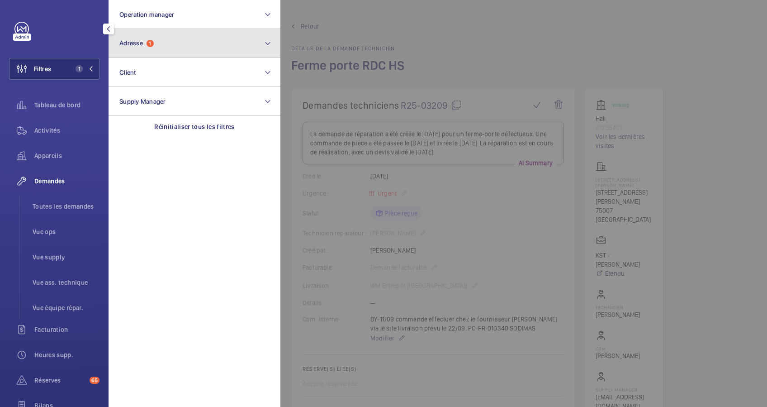
click at [170, 44] on button "Adresse 1" at bounding box center [195, 43] width 172 height 29
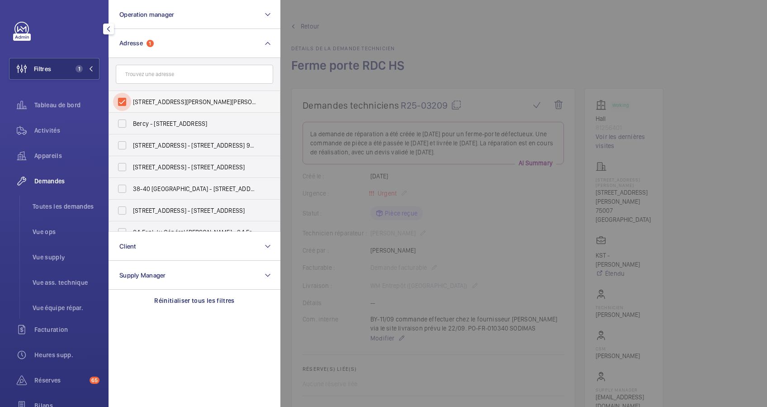
click at [123, 95] on input "13 Rue Jean Nicot - 13 Rue Jean Nicot, 75007 PARIS, PARIS 75007" at bounding box center [122, 102] width 18 height 18
checkbox input "false"
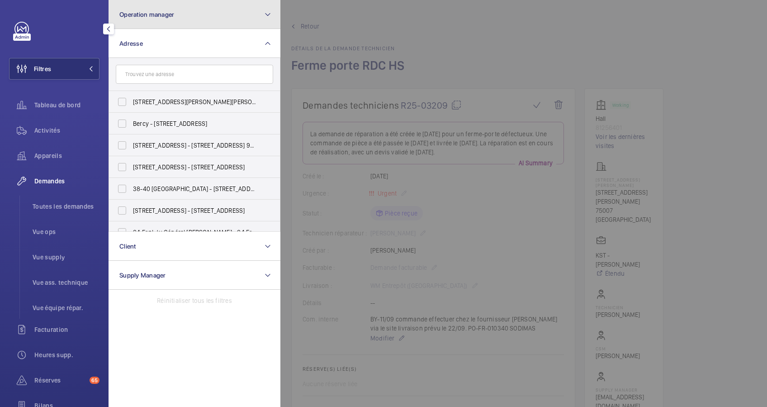
click at [207, 16] on button "Operation manager" at bounding box center [195, 14] width 172 height 29
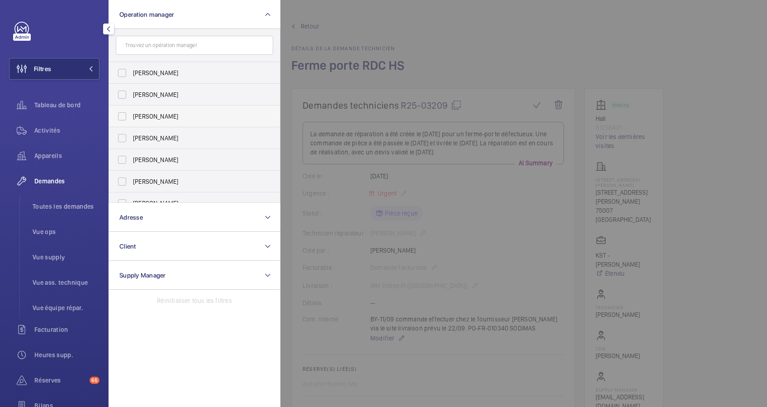
click at [133, 116] on span "[PERSON_NAME]" at bounding box center [195, 116] width 124 height 9
click at [131, 116] on input "[PERSON_NAME]" at bounding box center [122, 116] width 18 height 18
checkbox input "true"
click at [47, 152] on span "Appareils" at bounding box center [66, 155] width 65 height 9
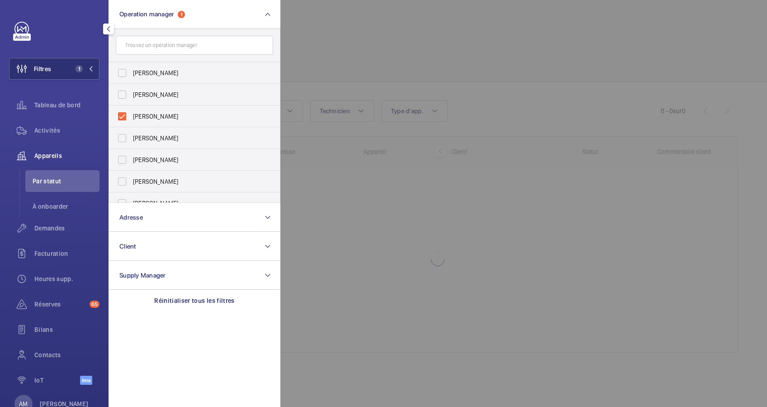
click at [319, 31] on div at bounding box center [663, 203] width 767 height 407
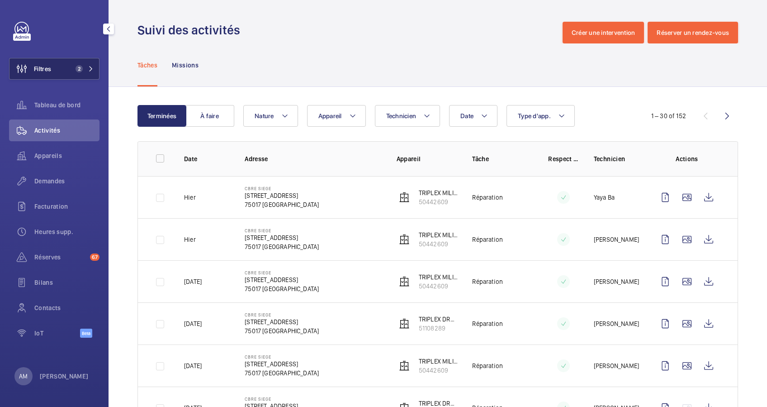
click at [88, 66] on mat-icon at bounding box center [90, 68] width 5 height 5
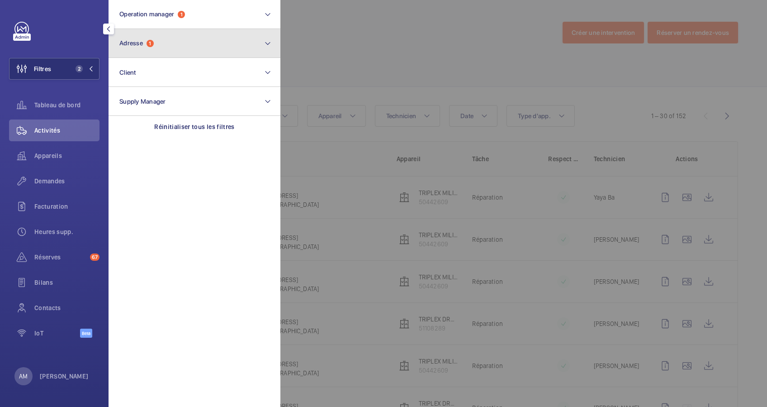
click at [146, 52] on button "Adresse 1" at bounding box center [195, 43] width 172 height 29
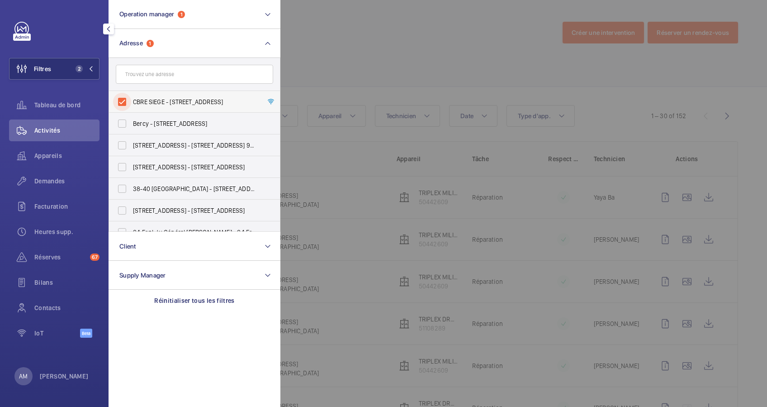
click at [126, 98] on input "CBRE SIEGE - 76 Rue de Prony, PARIS 75017" at bounding box center [122, 102] width 18 height 18
checkbox input "false"
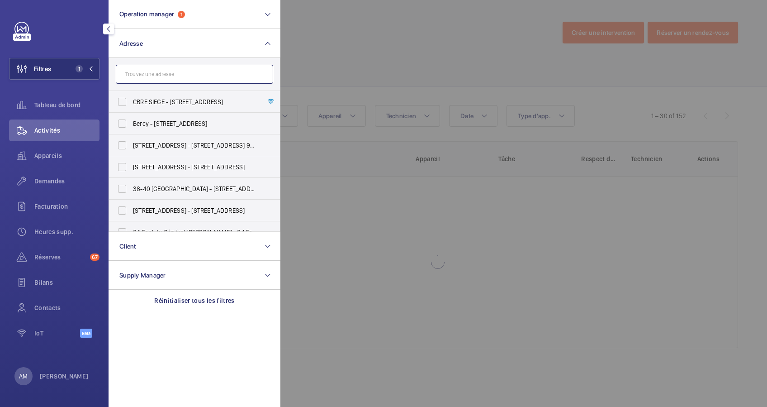
click at [160, 72] on input "text" at bounding box center [194, 74] width 157 height 19
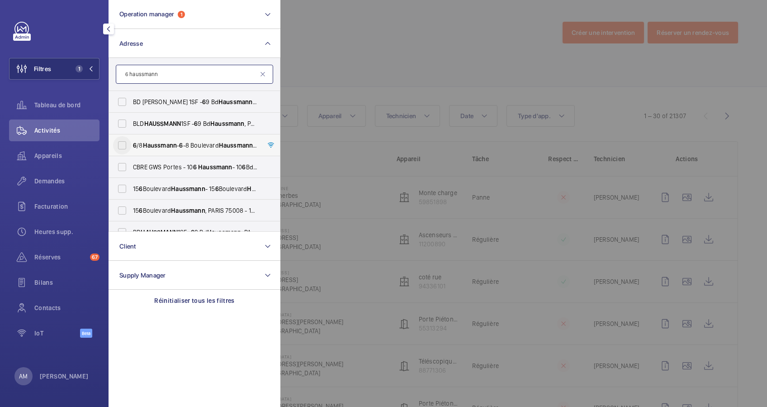
type input "6 haussmann"
click at [124, 141] on input "6 /8 Haussmann - 6 -8 Boulevard Haussmann , 75008 PARIS, PARIS 75008" at bounding box center [122, 145] width 18 height 18
checkbox input "true"
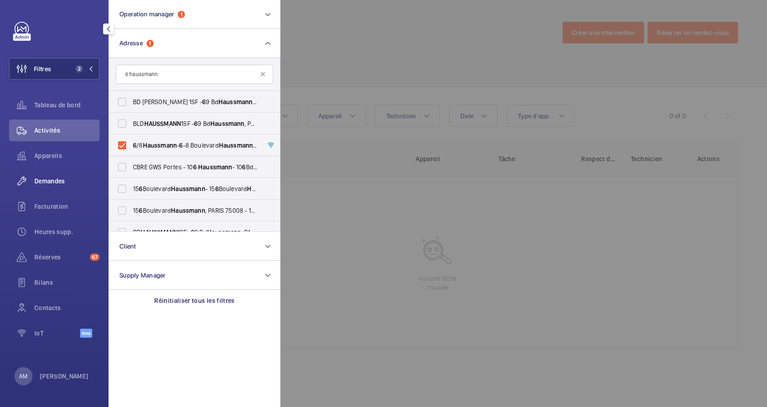
click at [57, 176] on span "Demandes" at bounding box center [66, 180] width 65 height 9
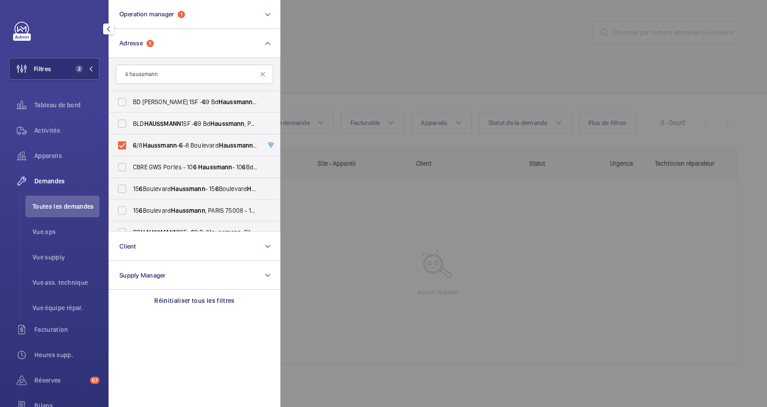
click at [375, 66] on div at bounding box center [663, 203] width 767 height 407
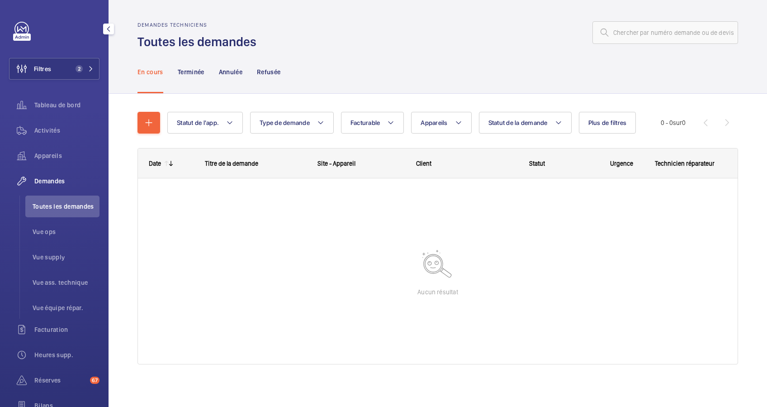
scroll to position [1, 0]
click at [81, 69] on span "2" at bounding box center [83, 68] width 22 height 7
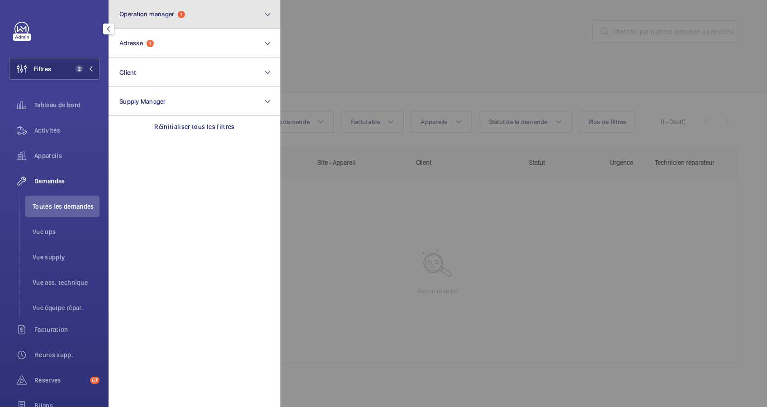
click at [181, 16] on span "1" at bounding box center [181, 14] width 7 height 7
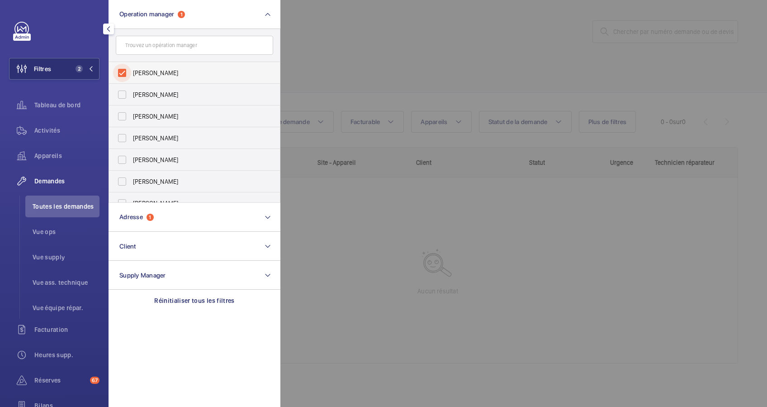
click at [123, 73] on input "[PERSON_NAME]" at bounding box center [122, 73] width 18 height 18
checkbox input "false"
click at [340, 47] on div at bounding box center [663, 203] width 767 height 407
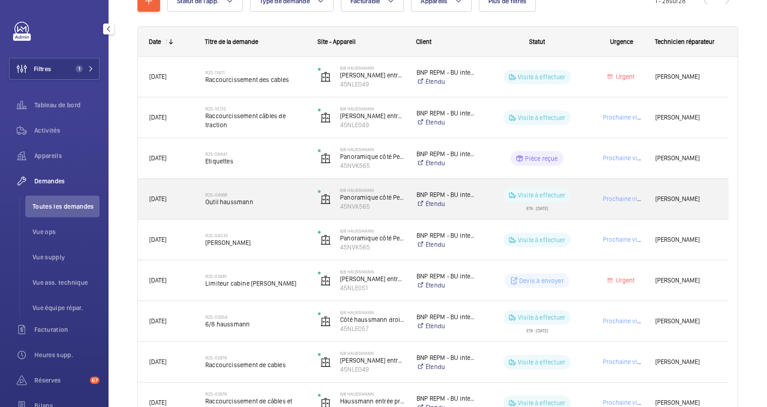
scroll to position [182, 0]
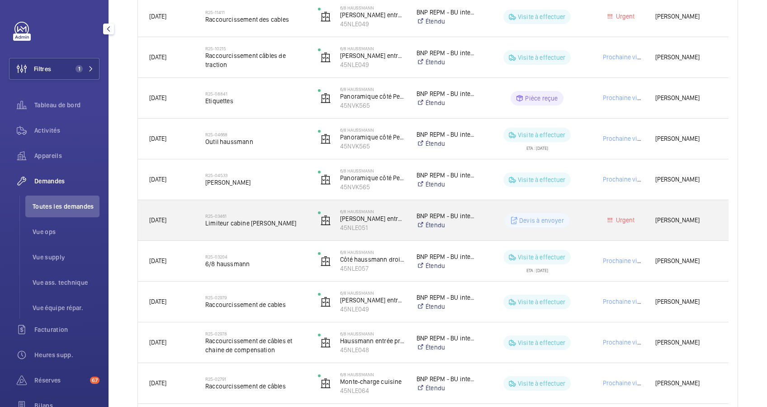
click at [271, 218] on span "Limiteur cabine Otis" at bounding box center [255, 222] width 101 height 9
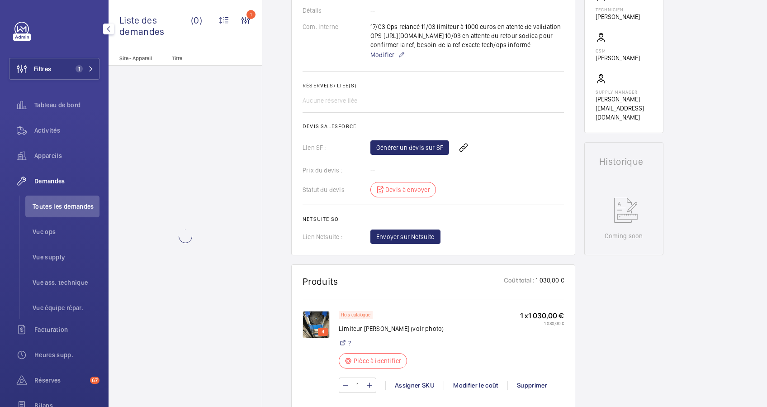
scroll to position [422, 0]
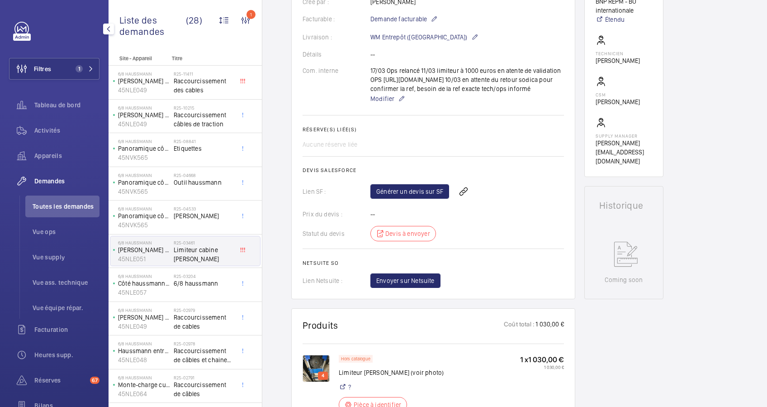
scroll to position [241, 0]
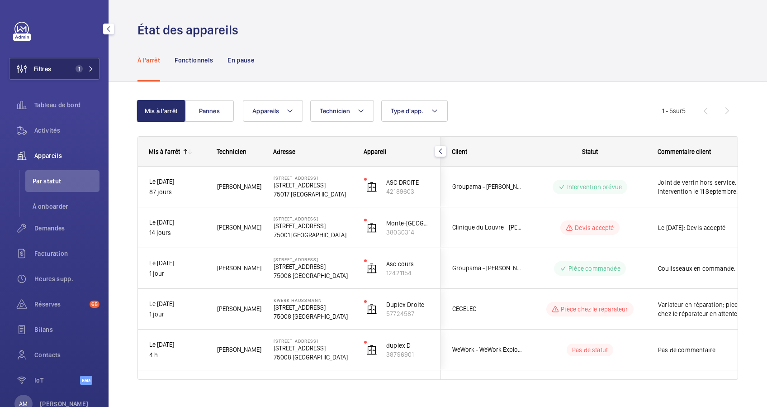
click at [74, 59] on button "Filtres 1" at bounding box center [54, 69] width 90 height 22
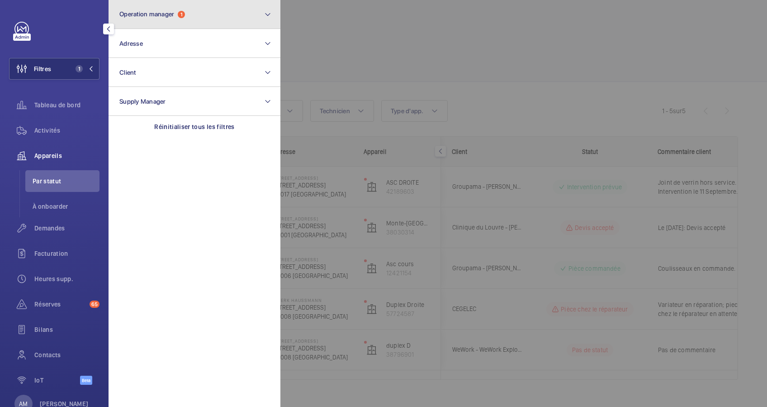
click at [176, 16] on span "Operation manager 1" at bounding box center [152, 14] width 66 height 8
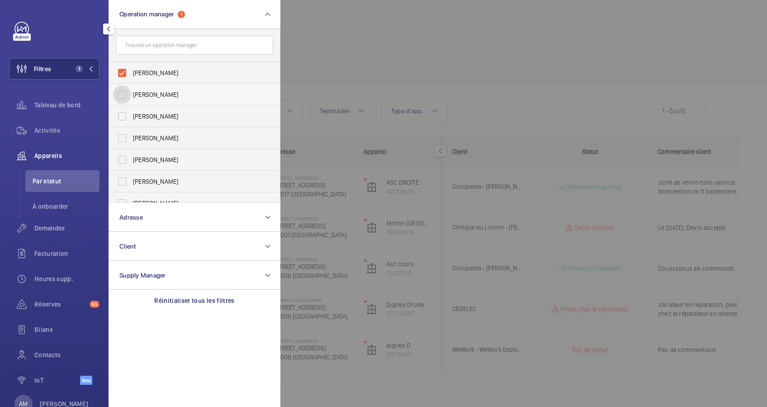
click at [122, 93] on input "[PERSON_NAME]" at bounding box center [122, 94] width 18 height 18
checkbox input "true"
click at [122, 72] on input "[PERSON_NAME]" at bounding box center [122, 73] width 18 height 18
checkbox input "false"
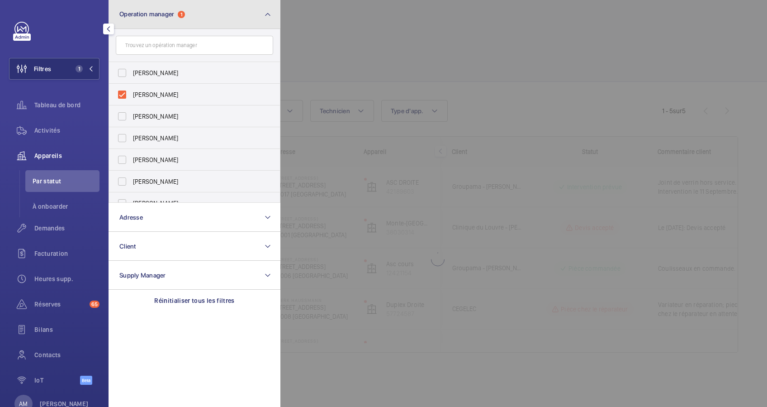
click at [230, 17] on button "Operation manager 1" at bounding box center [195, 14] width 172 height 29
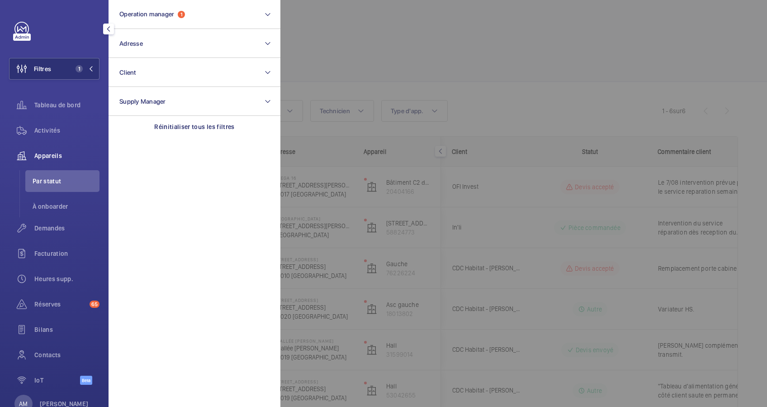
click at [400, 60] on div at bounding box center [663, 203] width 767 height 407
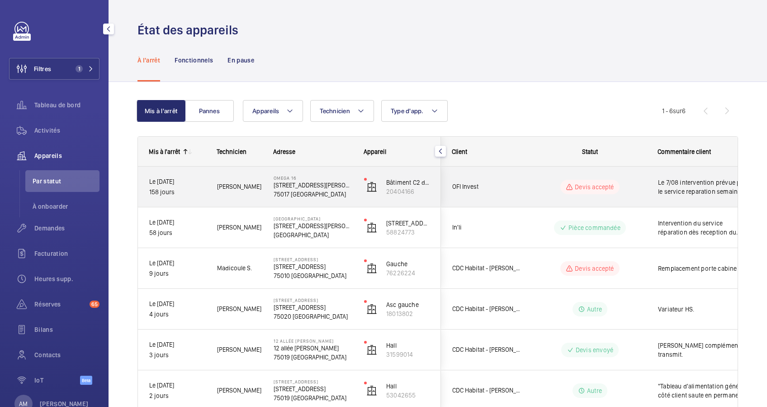
click at [633, 191] on wm-front-pills-cell "Devis accepté" at bounding box center [590, 187] width 113 height 14
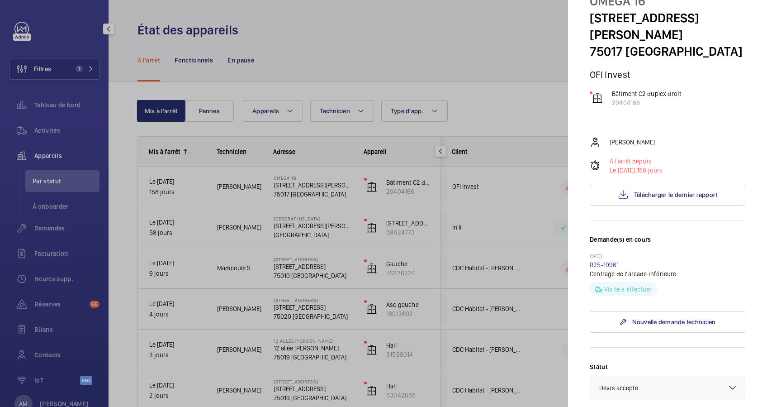
scroll to position [60, 0]
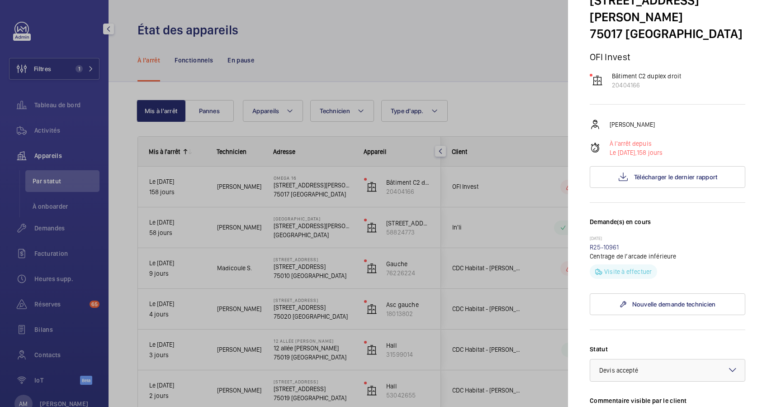
click at [523, 174] on div at bounding box center [383, 203] width 767 height 407
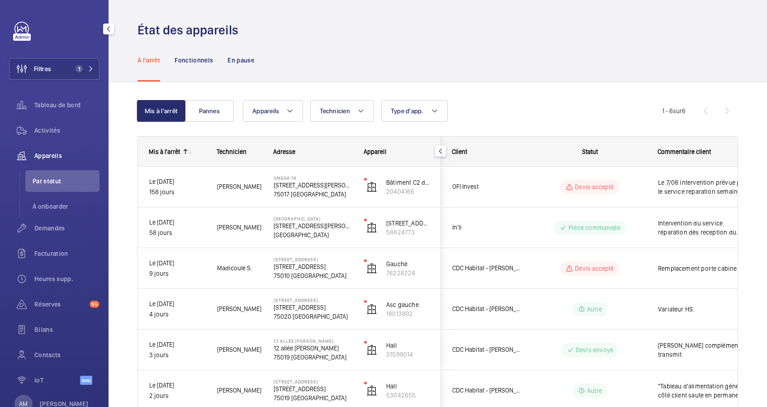
scroll to position [0, 0]
